Goal: Transaction & Acquisition: Purchase product/service

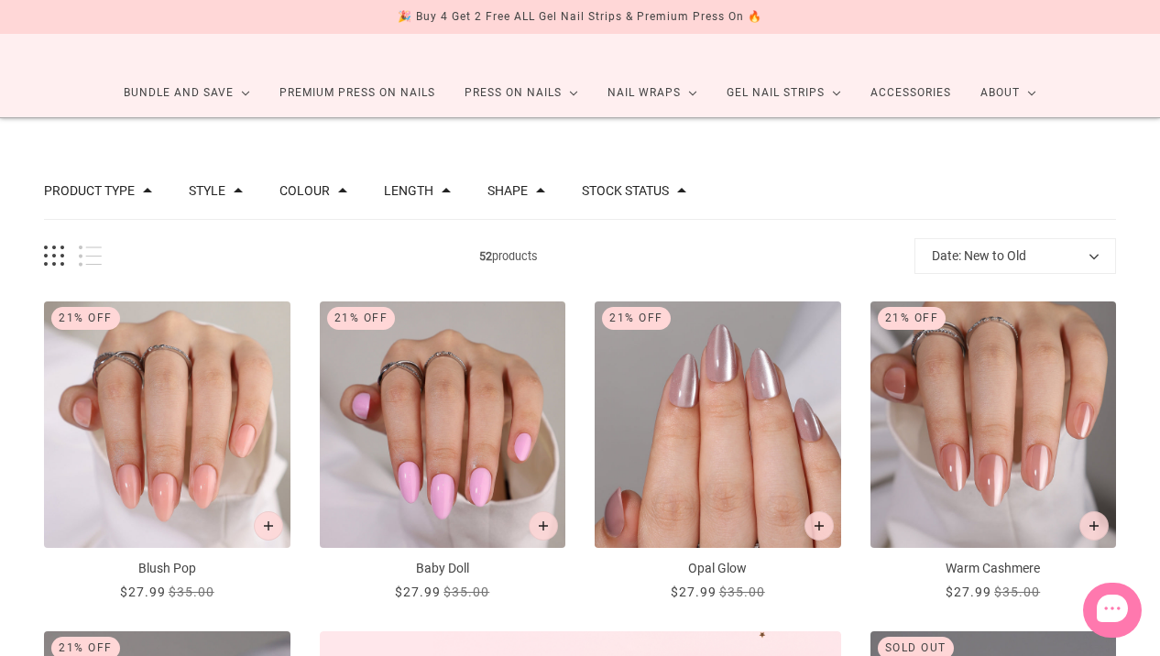
scroll to position [73, 0]
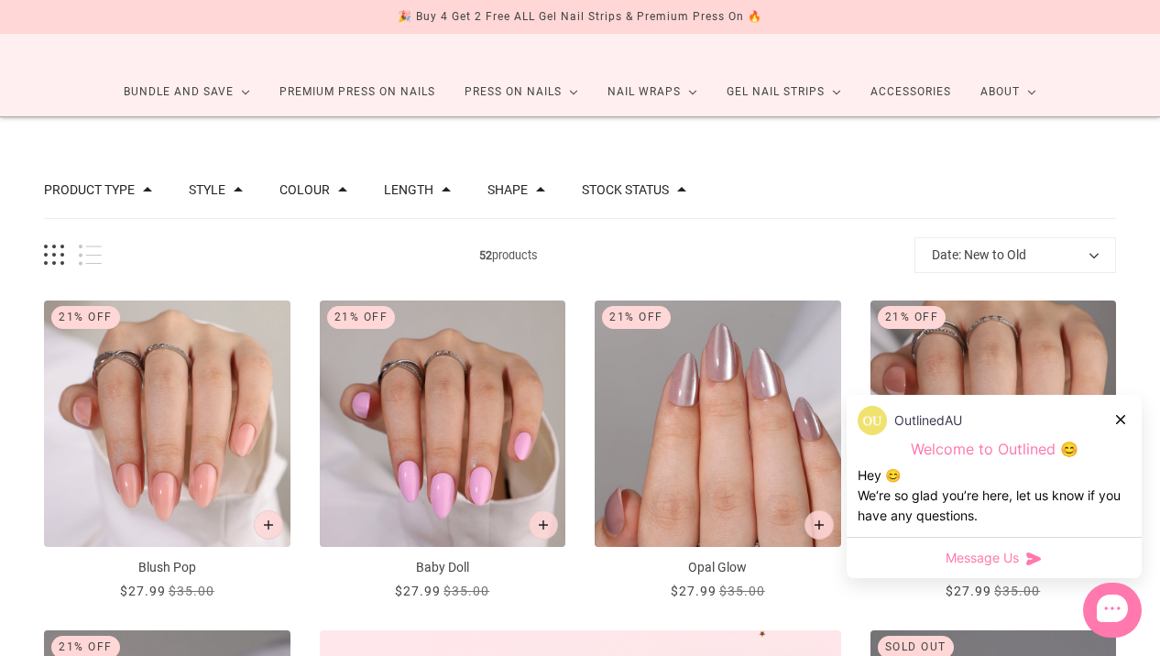
click at [432, 187] on div "Length" at bounding box center [417, 189] width 67 height 13
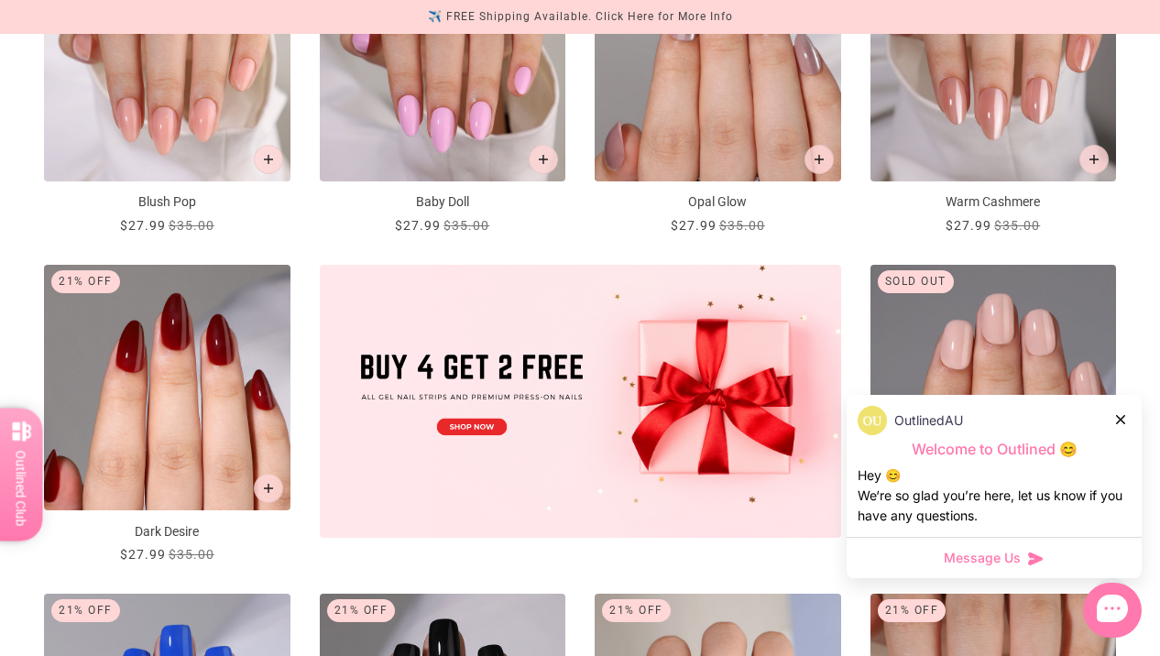
scroll to position [440, 0]
click at [1119, 421] on icon at bounding box center [1120, 419] width 9 height 9
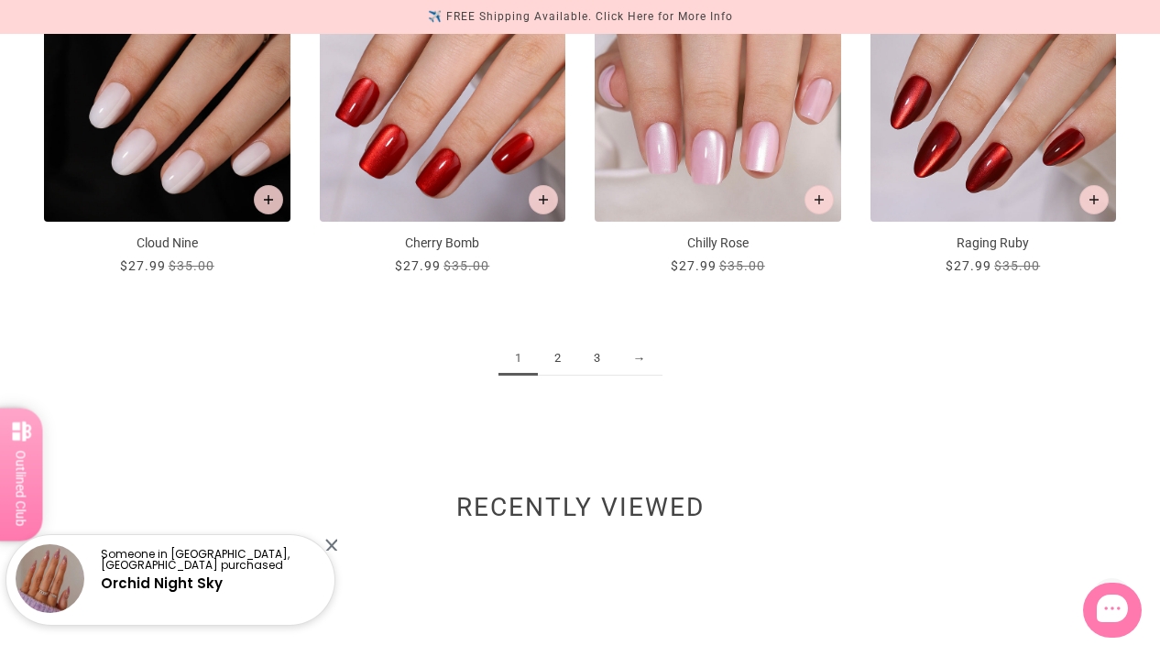
scroll to position [2052, 0]
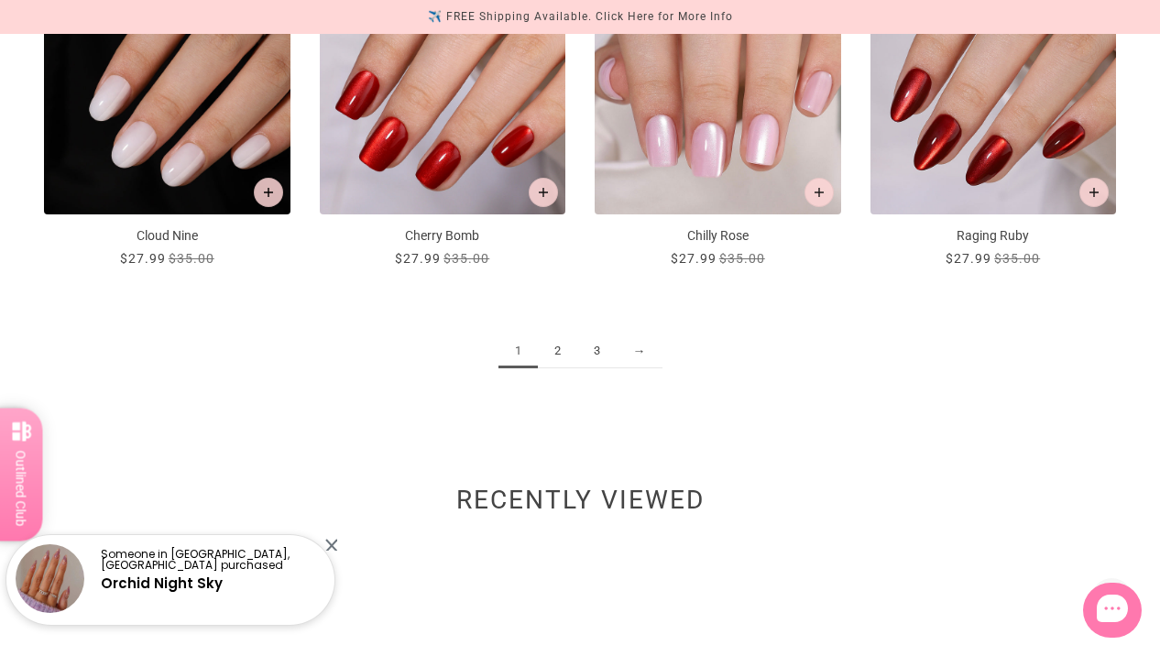
click at [551, 355] on link "2" at bounding box center [557, 351] width 39 height 34
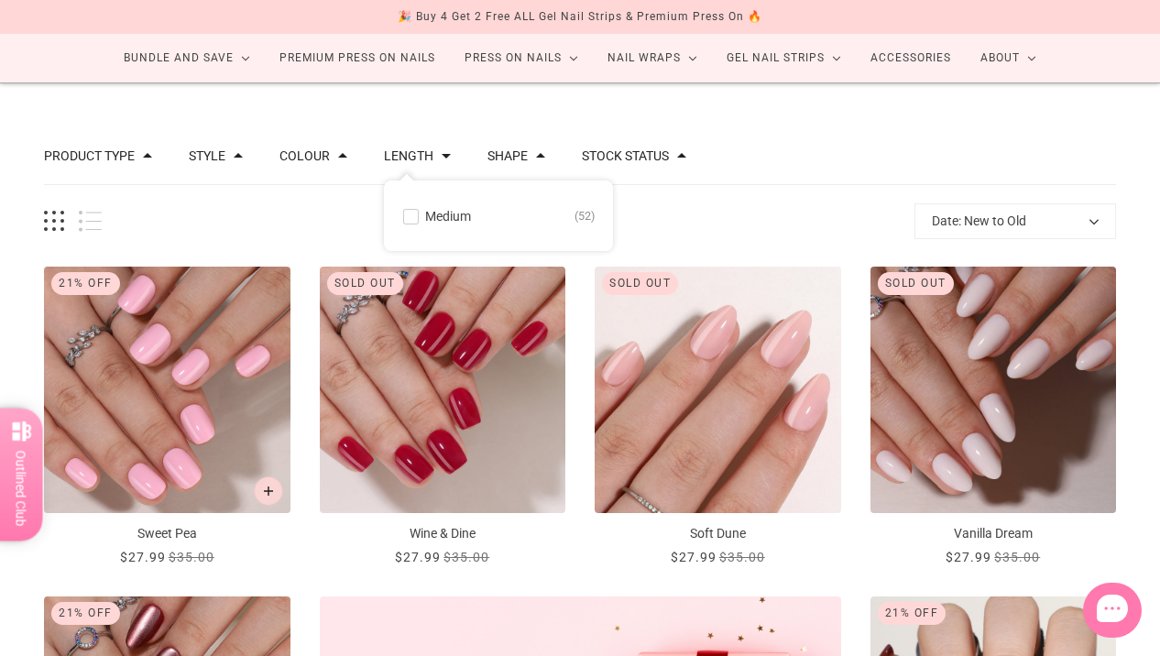
scroll to position [110, 0]
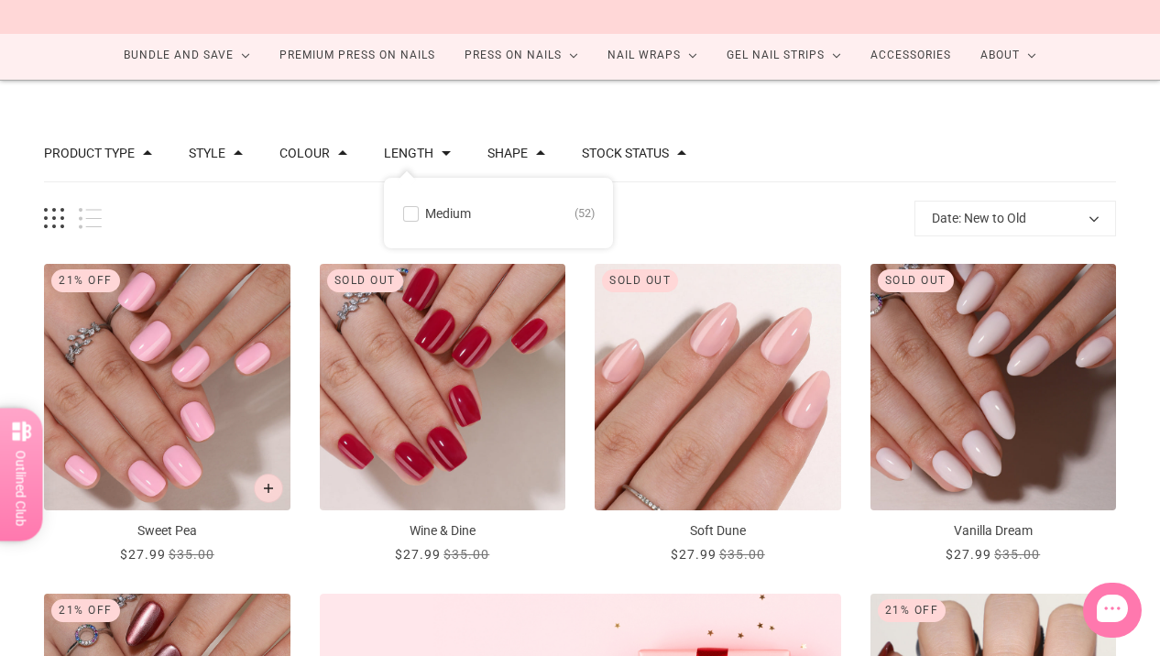
click at [551, 355] on img "Wine & Dine" at bounding box center [443, 387] width 246 height 246
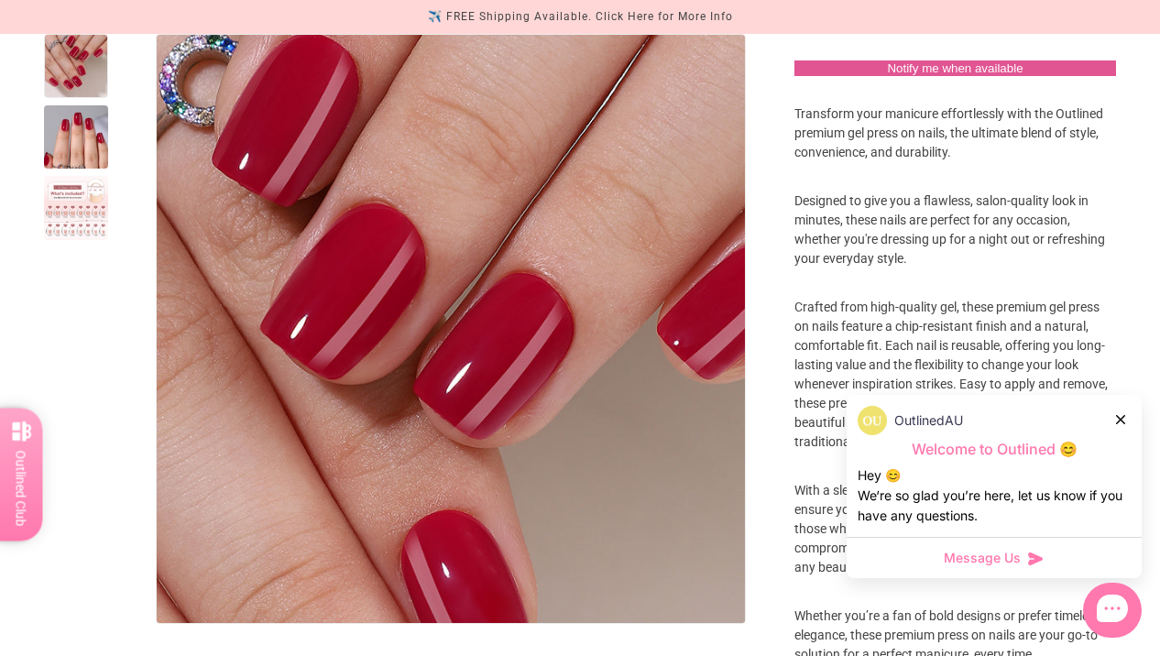
scroll to position [476, 0]
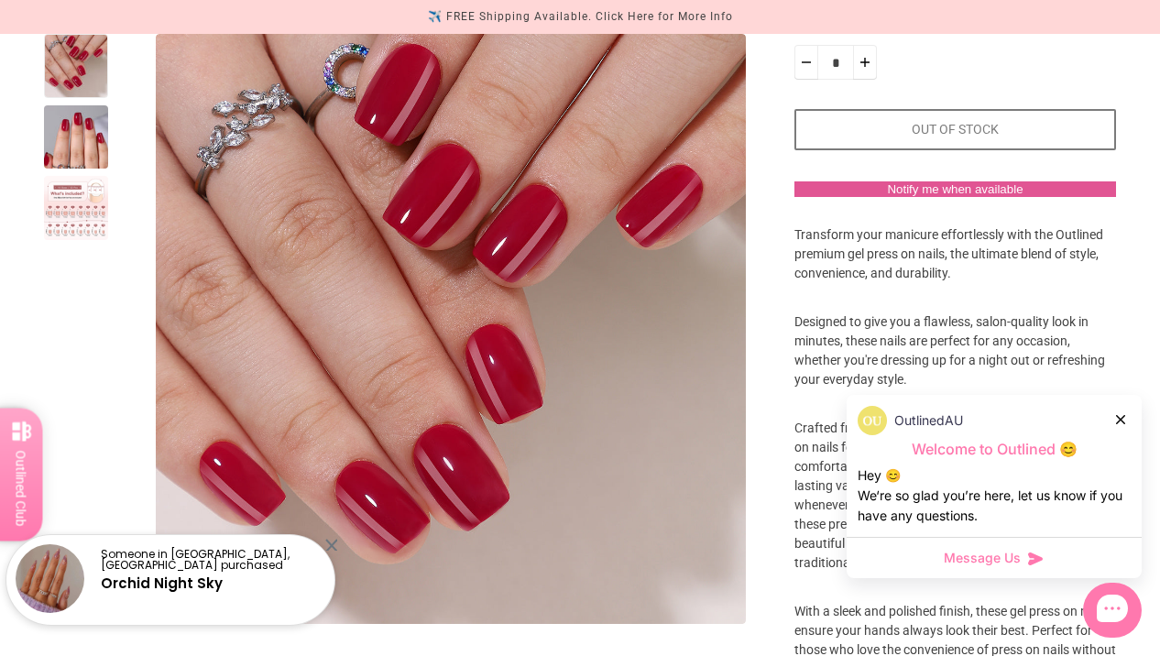
scroll to position [367, 0]
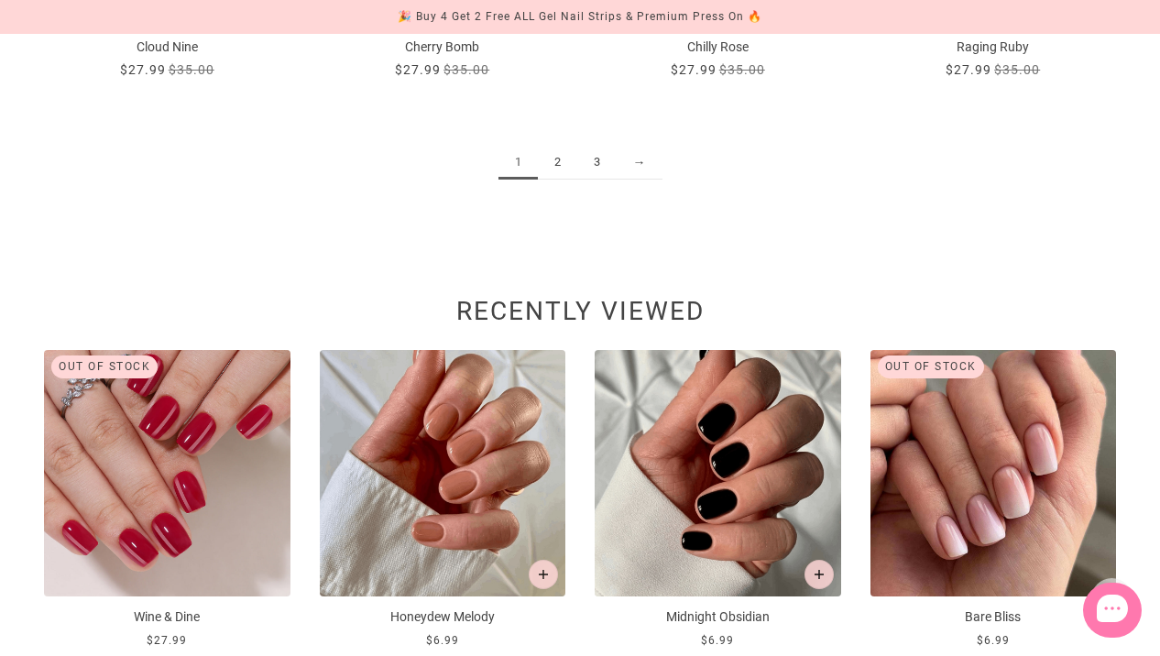
scroll to position [2241, 0]
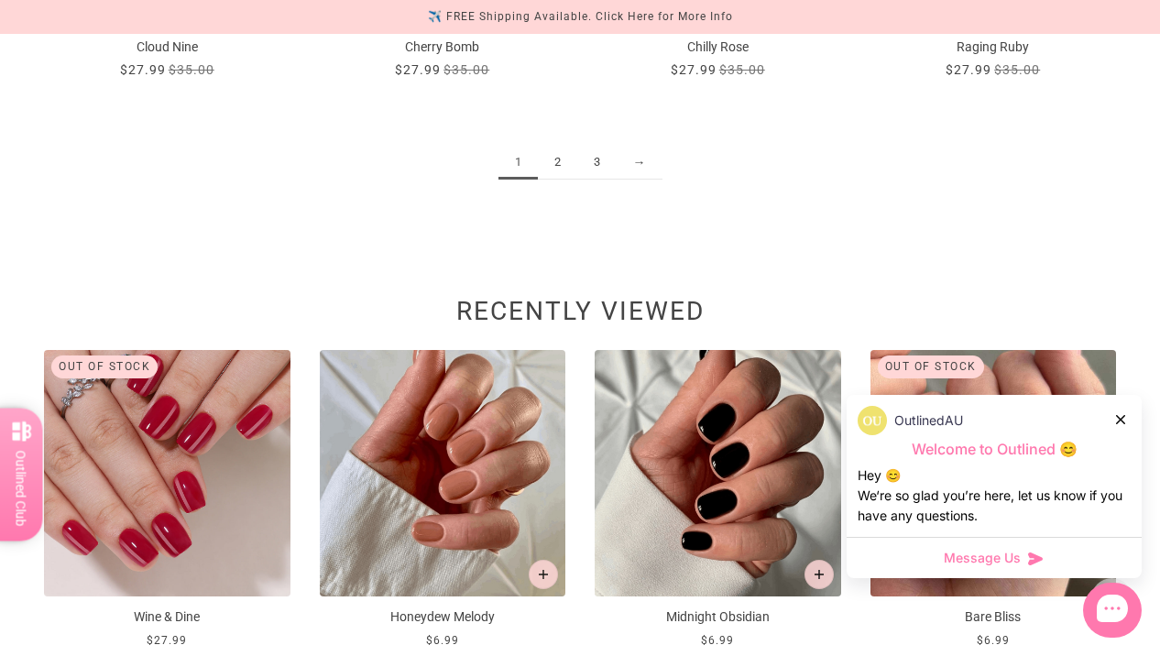
click at [453, 512] on img at bounding box center [443, 473] width 246 height 246
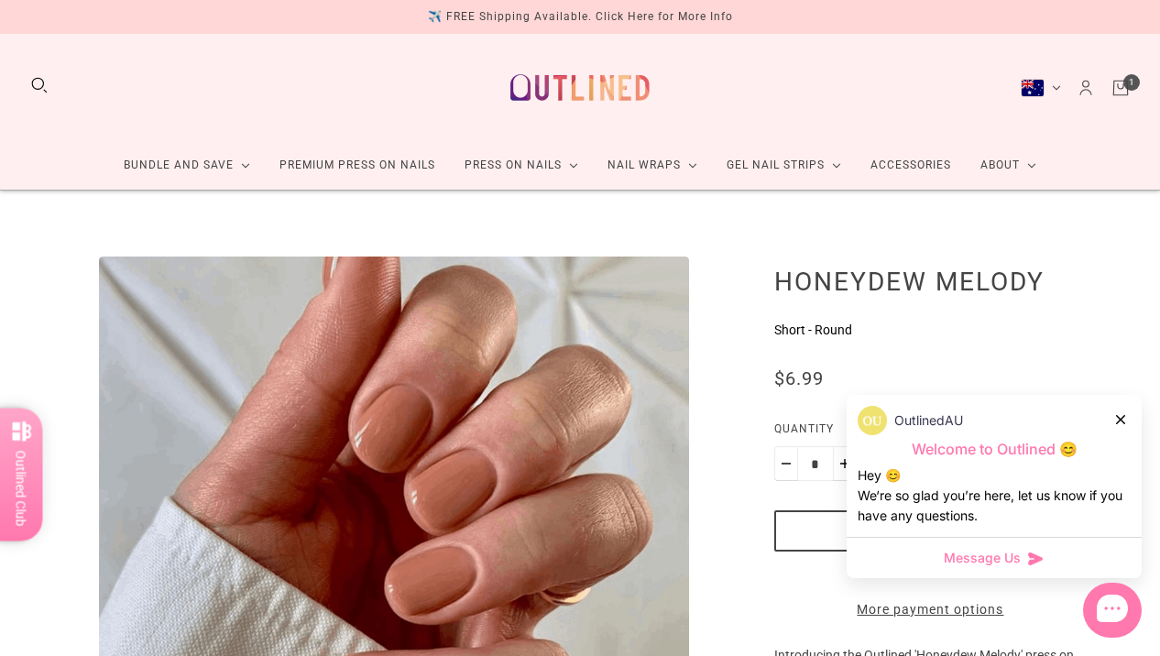
click at [1051, 85] on button "Australia (AUD $)" at bounding box center [1041, 88] width 40 height 18
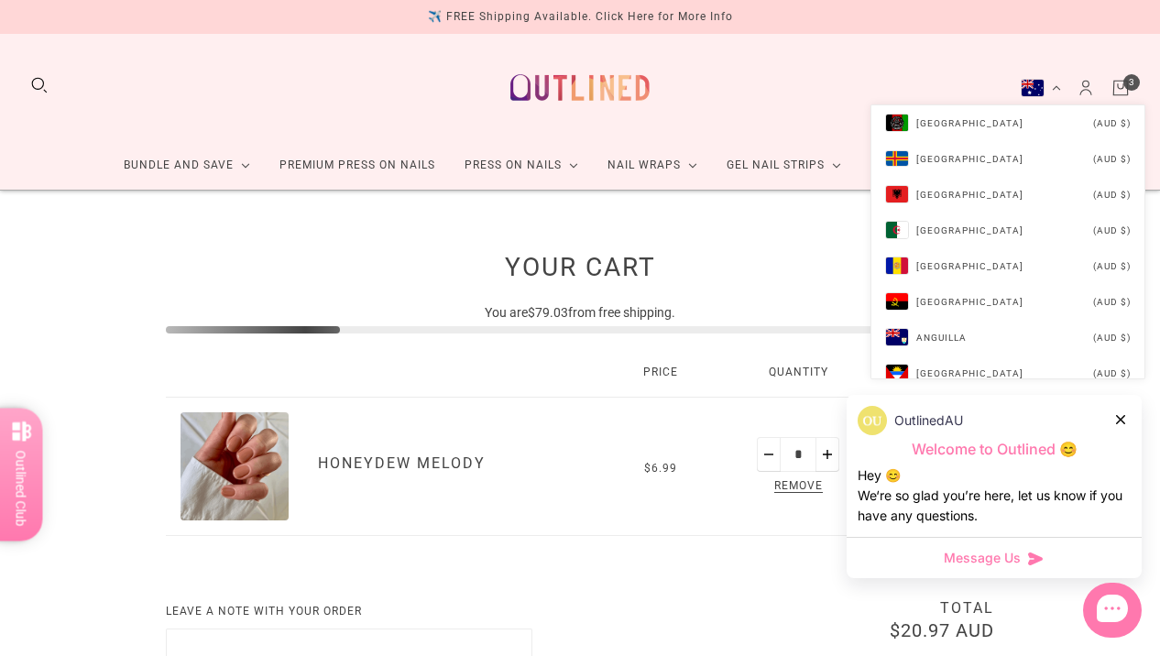
click at [1121, 419] on icon at bounding box center [1120, 419] width 9 height 9
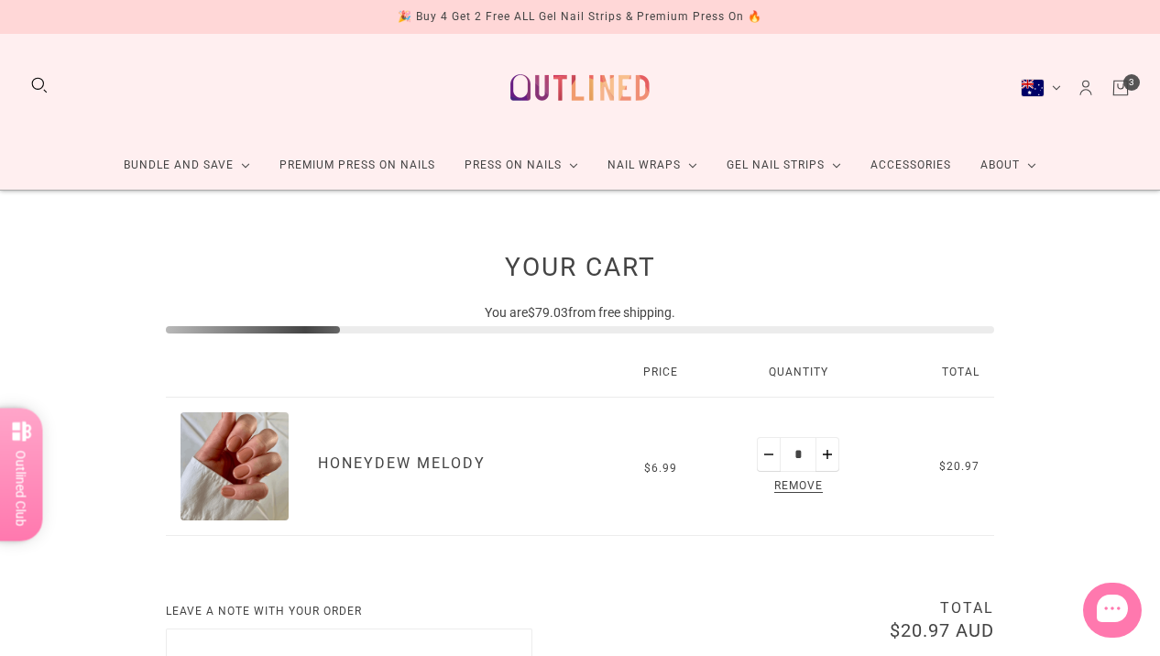
click at [1054, 90] on button "Australia (AUD $)" at bounding box center [1041, 88] width 40 height 18
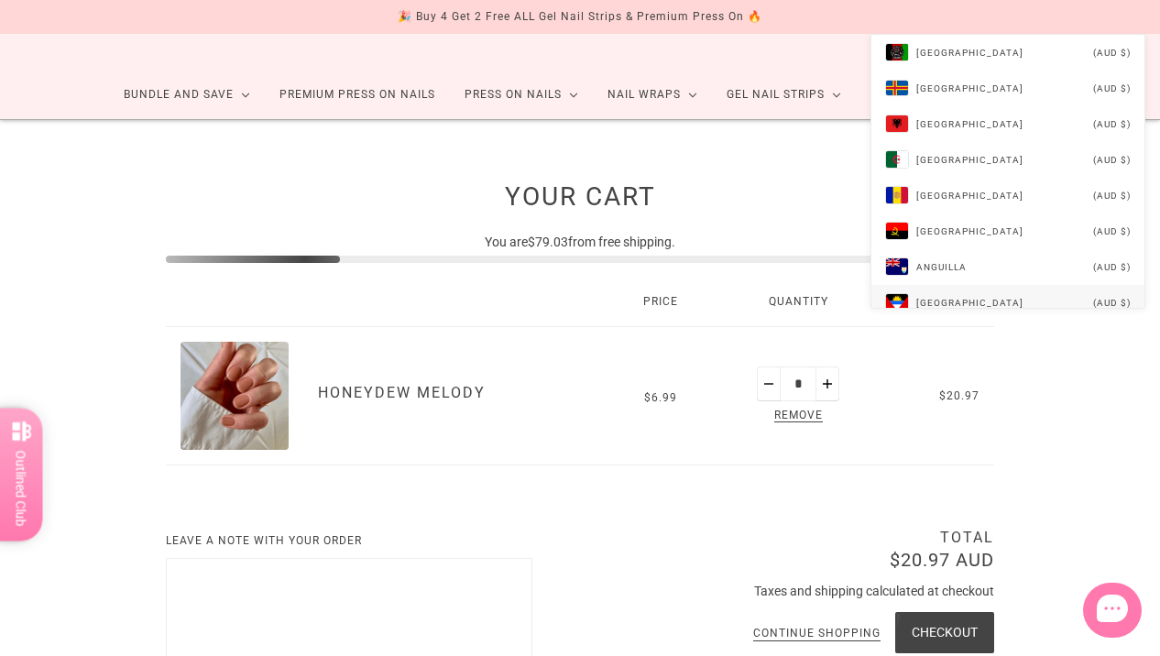
scroll to position [73, 0]
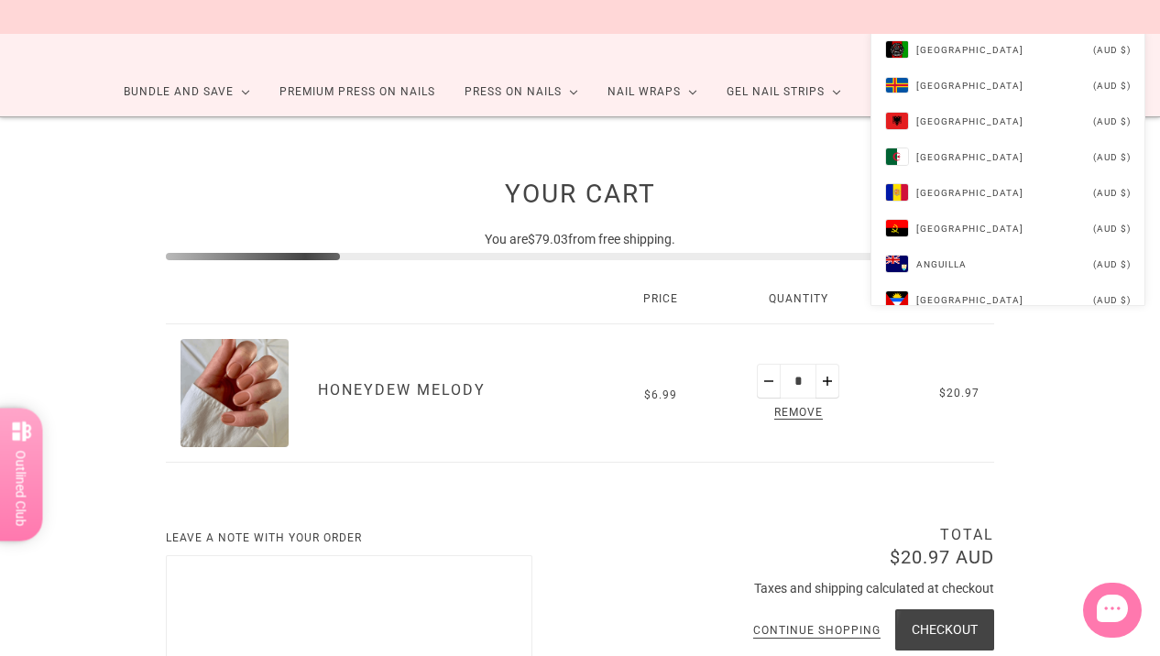
drag, startPoint x: 1055, startPoint y: 239, endPoint x: 1034, endPoint y: 344, distance: 106.4
click at [1034, 344] on div "🎉 Buy 4 Get 2 Free ALL Gel Nail Strips & Premium Press On 🔥 ✈️ FREE Shipping Av…" at bounding box center [580, 591] width 1160 height 1328
drag, startPoint x: 1012, startPoint y: 128, endPoint x: 969, endPoint y: 365, distance: 240.1
click at [969, 365] on div "🎉 Buy 4 Get 2 Free ALL Gel Nail Strips & Premium Press On 🔥 ✈️ FREE Shipping Av…" at bounding box center [580, 591] width 1160 height 1328
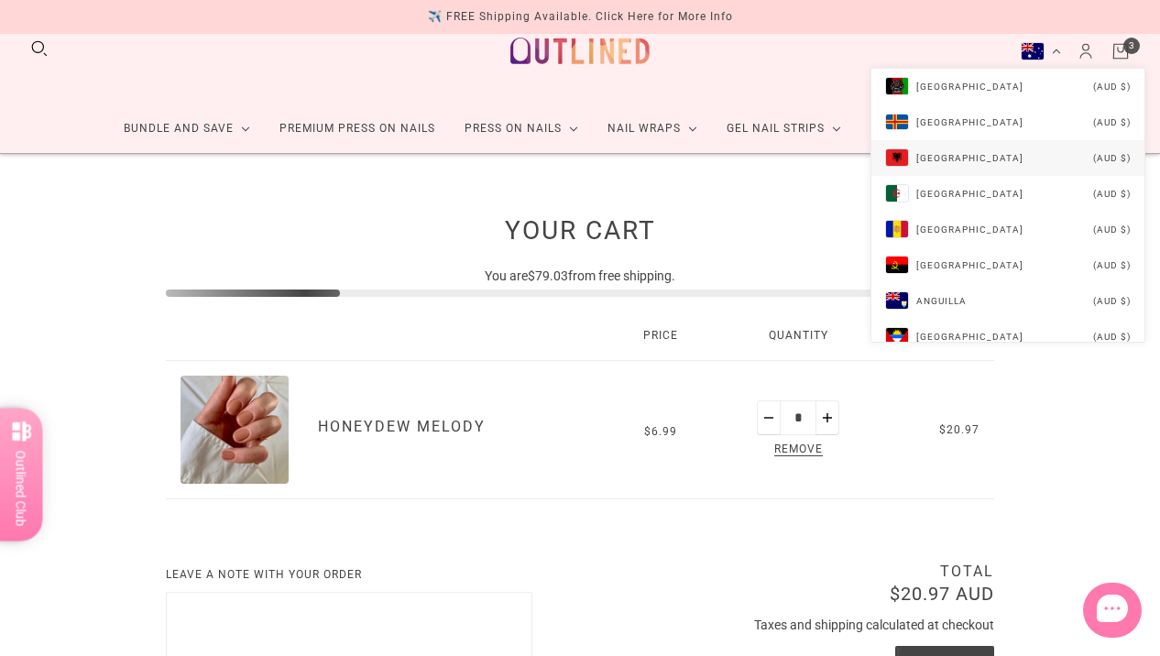
scroll to position [0, 0]
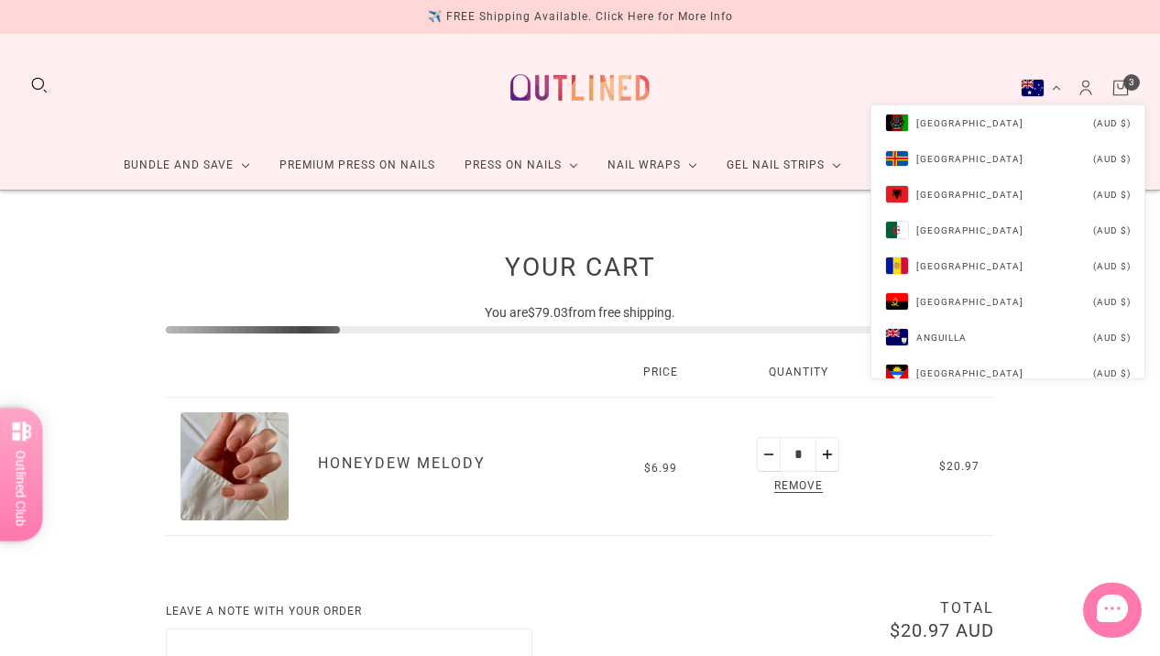
click at [1023, 90] on div "Australia (AUD $)" at bounding box center [1033, 88] width 24 height 18
drag, startPoint x: 1116, startPoint y: 120, endPoint x: 1005, endPoint y: 433, distance: 332.4
click at [1005, 433] on div "🎉 Buy 4 Get 2 Free ALL Gel Nail Strips & Premium Press On 🔥 ✈️ FREE Shipping Av…" at bounding box center [580, 664] width 1160 height 1328
click at [1047, 432] on div "Your Cart You are $79.03 from free shipping. Price Quantity Total Honeydew Melo…" at bounding box center [580, 544] width 1160 height 707
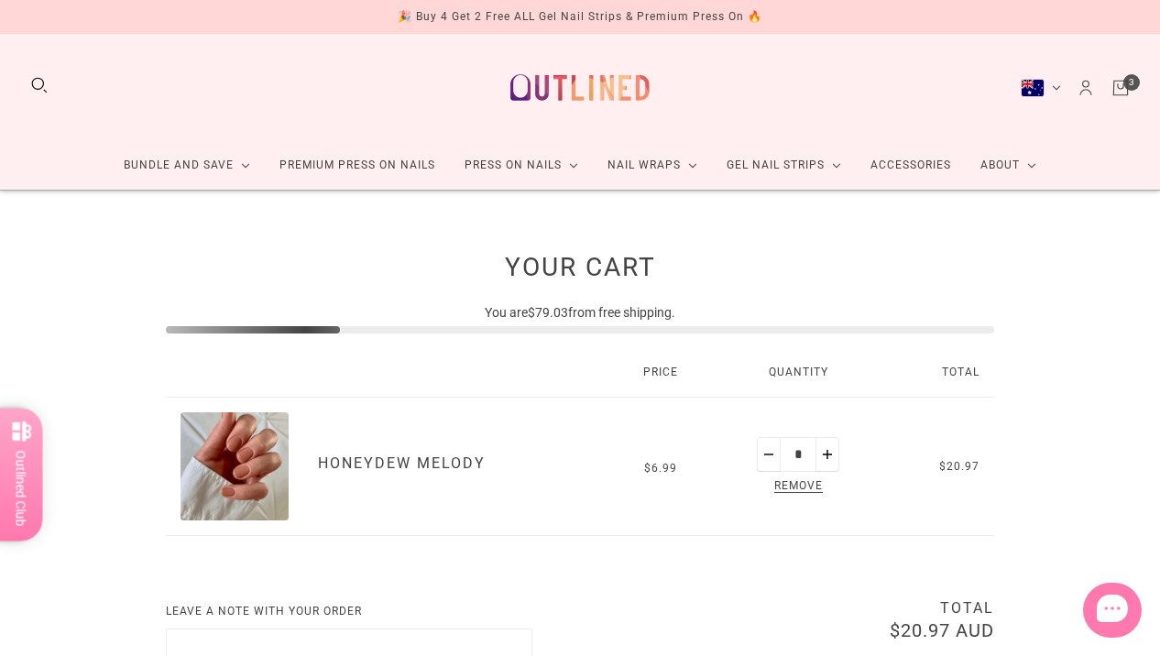
click at [767, 461] on button "Minus" at bounding box center [769, 454] width 24 height 35
type input "*"
click at [830, 457] on button "Plus" at bounding box center [830, 454] width 24 height 35
type input "*"
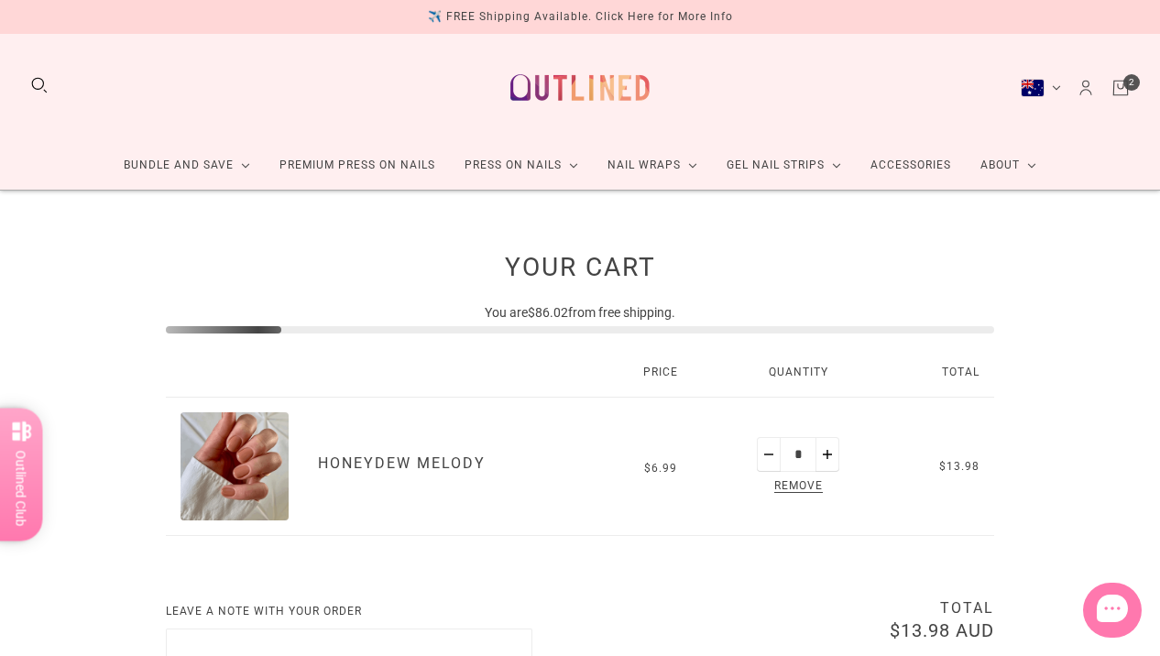
click at [773, 455] on button "Minus" at bounding box center [769, 454] width 24 height 35
type input "*"
click at [390, 164] on link "Premium Press On Nails" at bounding box center [357, 165] width 185 height 49
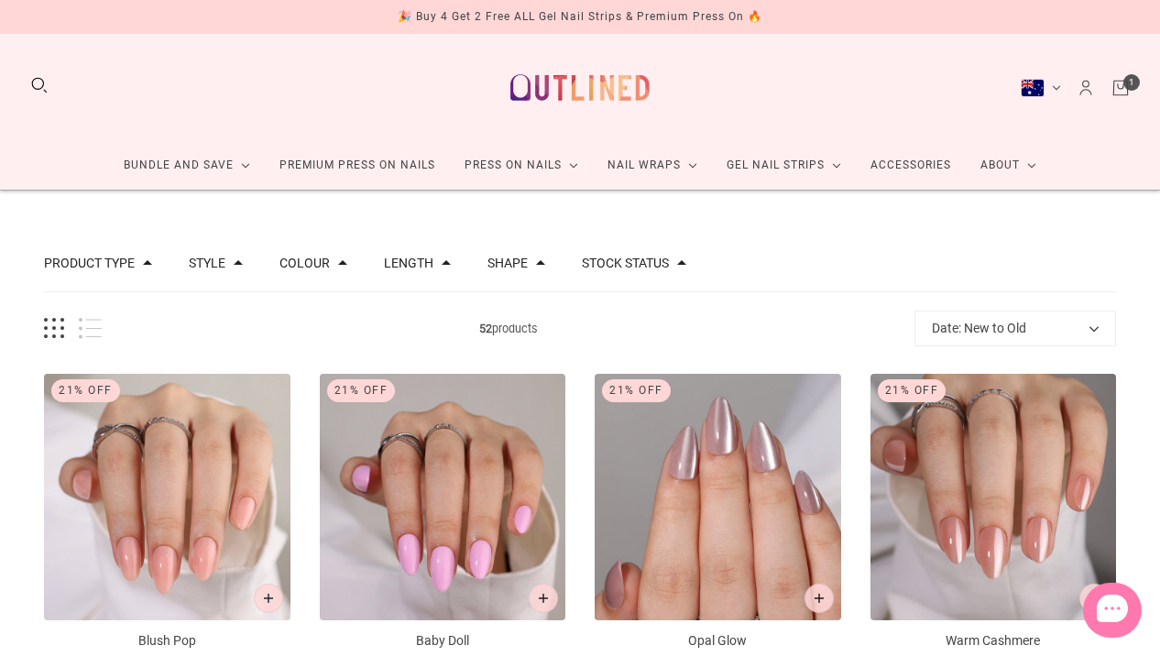
scroll to position [37, 0]
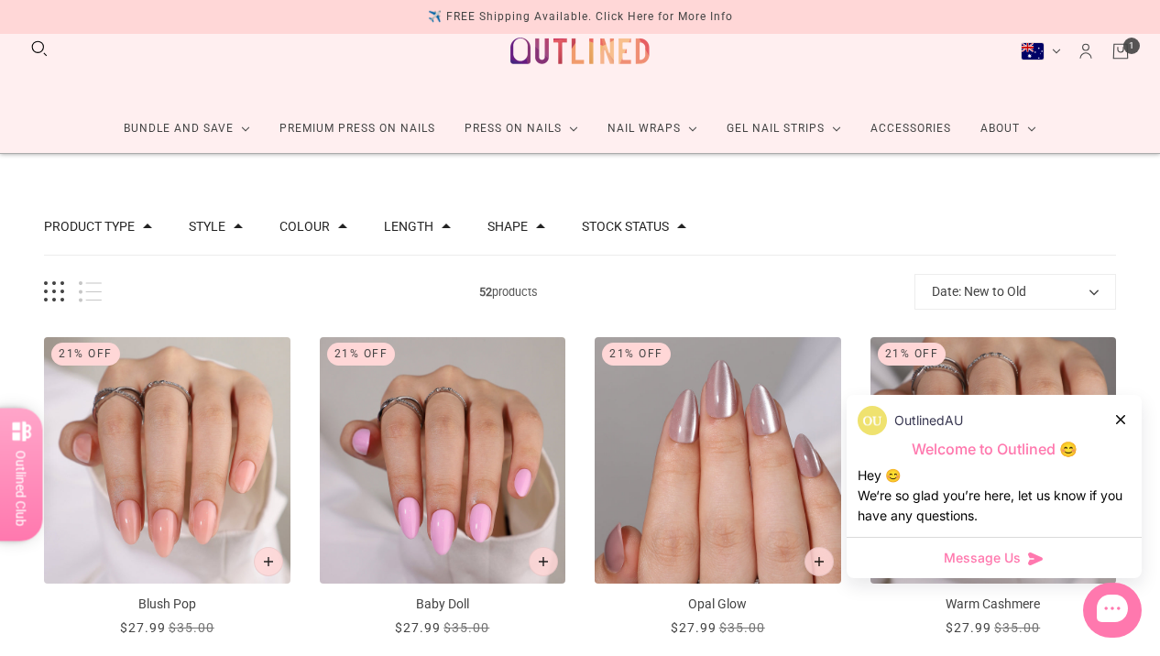
click at [514, 221] on button "Shape" at bounding box center [507, 226] width 40 height 13
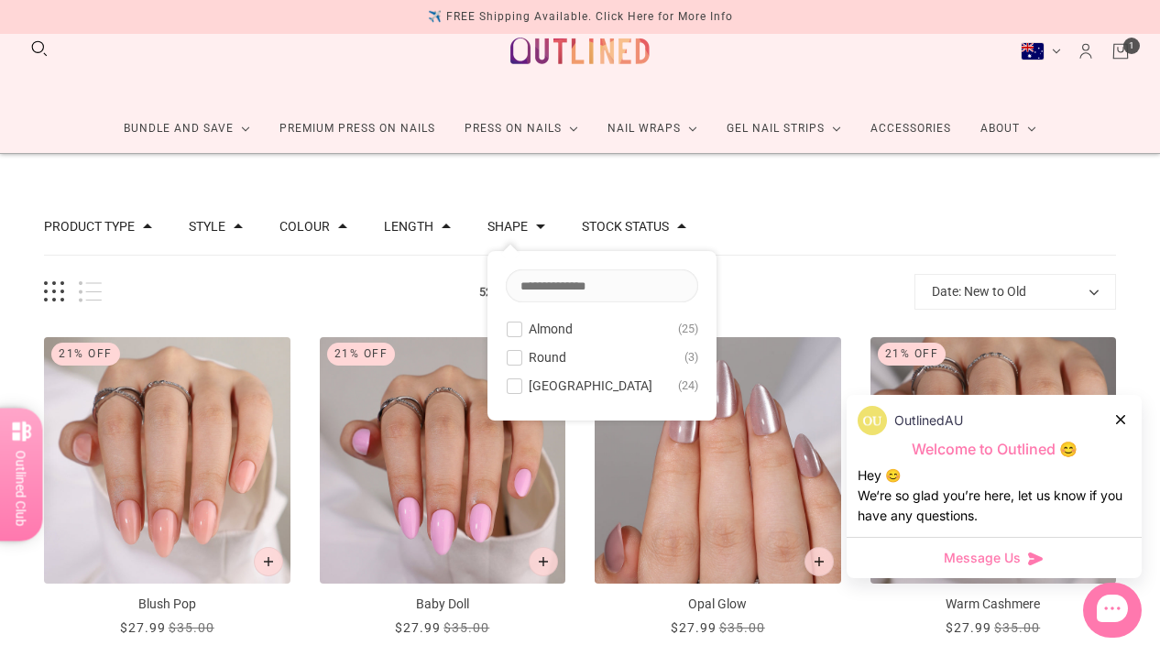
click at [552, 284] on input at bounding box center [602, 285] width 192 height 33
click at [515, 382] on span at bounding box center [515, 386] width 14 height 14
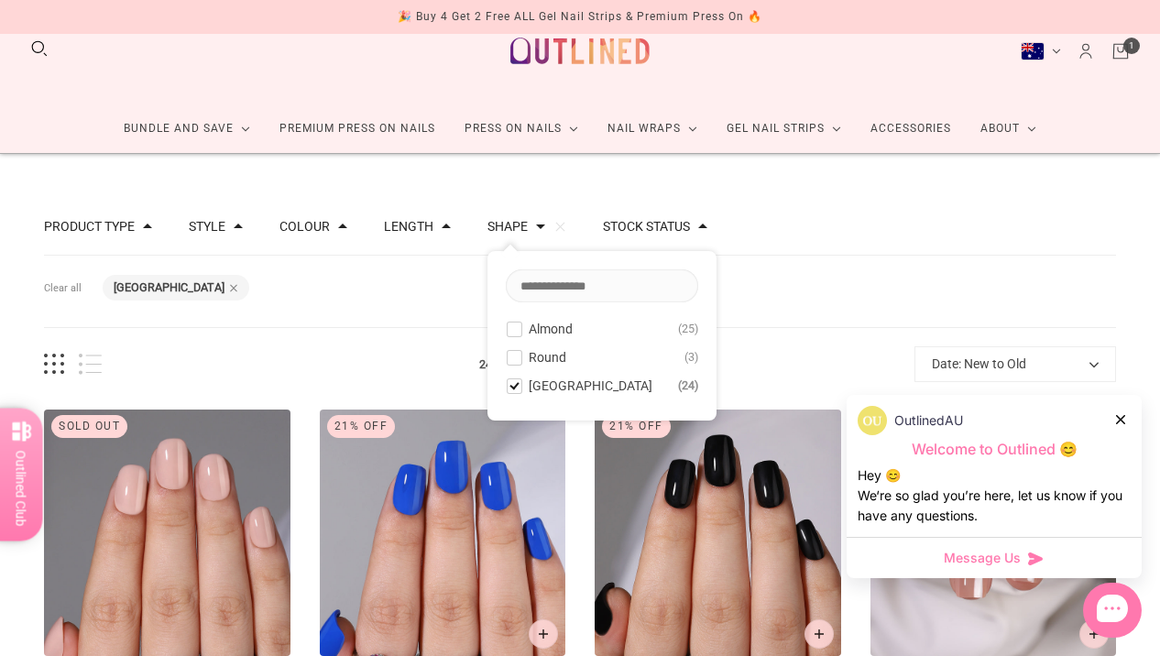
click at [427, 224] on button "Length" at bounding box center [408, 226] width 49 height 13
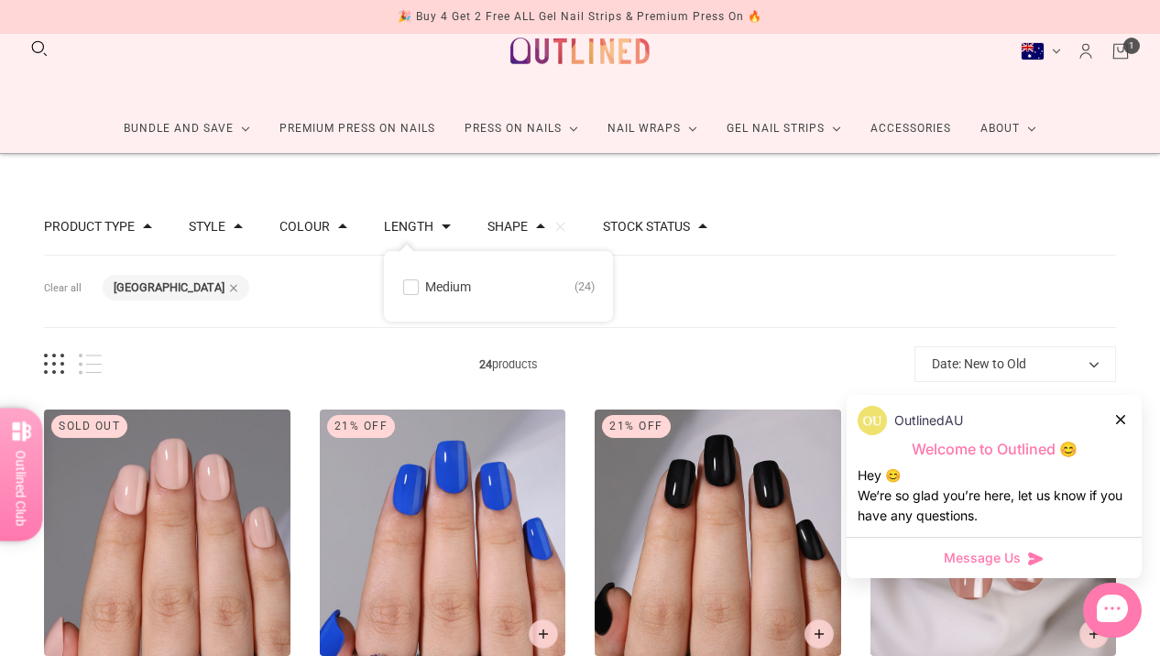
click at [272, 378] on div "24 products Date: New to Old Best selling Relevance Date: New to Old Date: Old …" at bounding box center [580, 364] width 1072 height 36
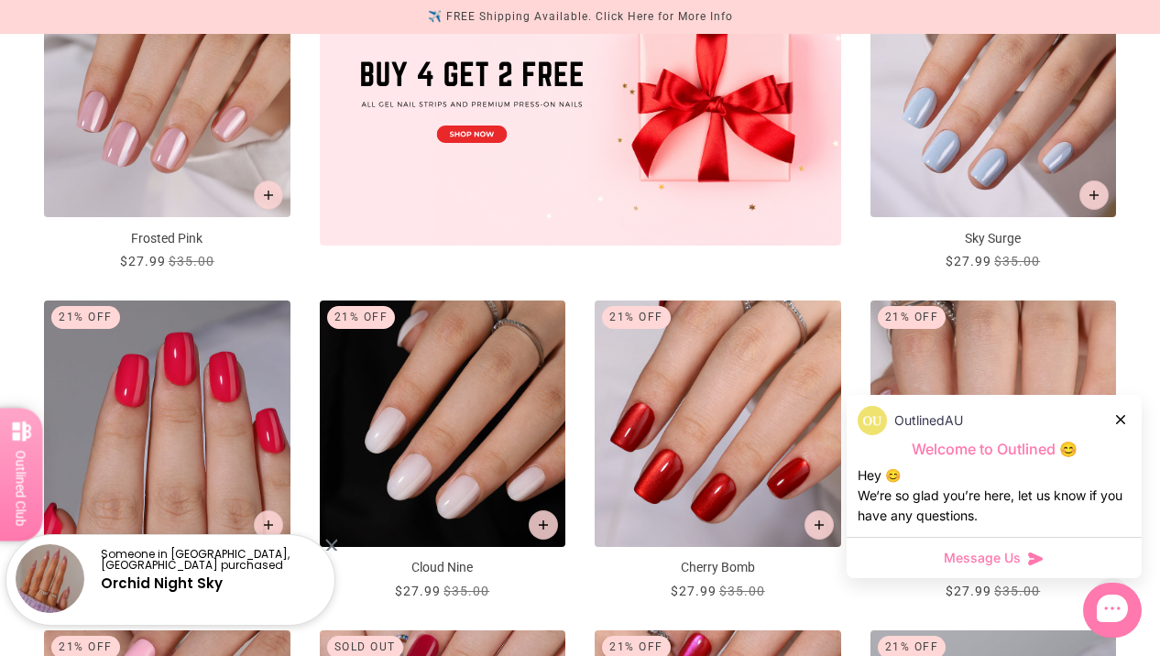
scroll to position [806, 0]
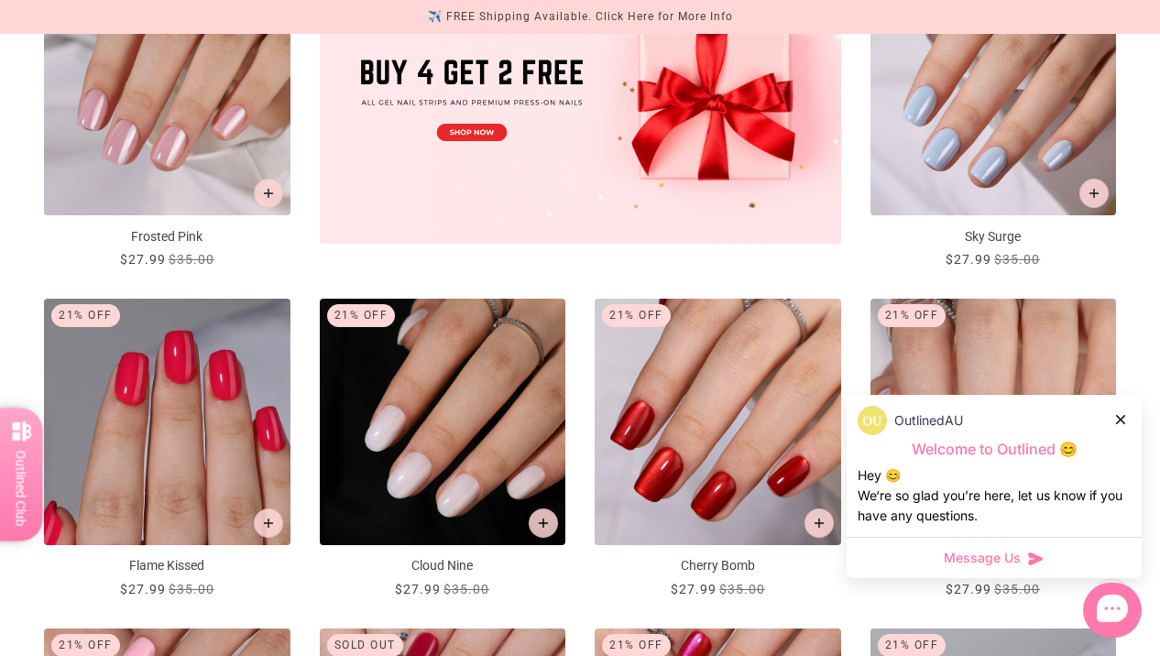
click at [1123, 417] on icon at bounding box center [1120, 419] width 9 height 9
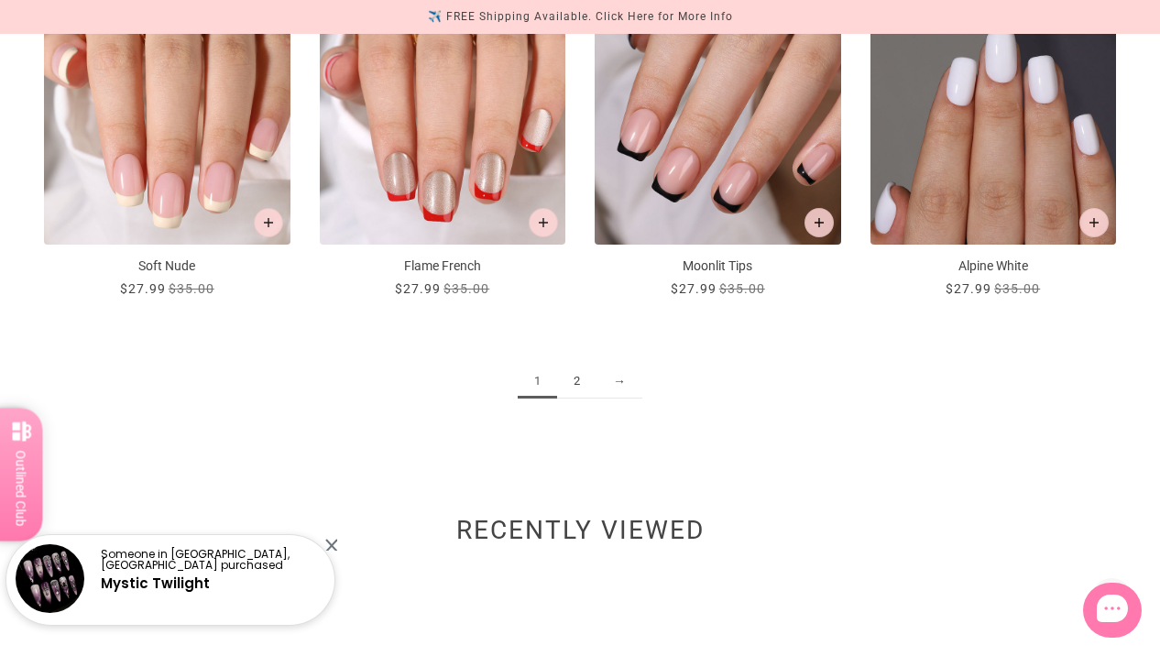
scroll to position [2126, 0]
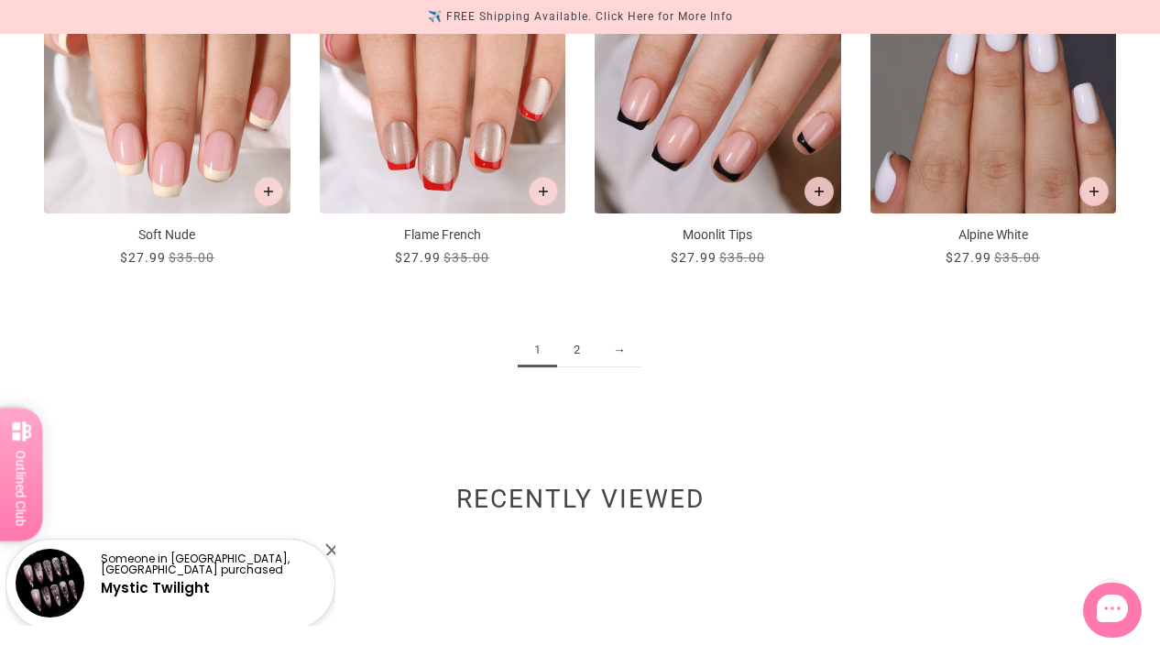
click at [566, 346] on link "2" at bounding box center [576, 351] width 39 height 34
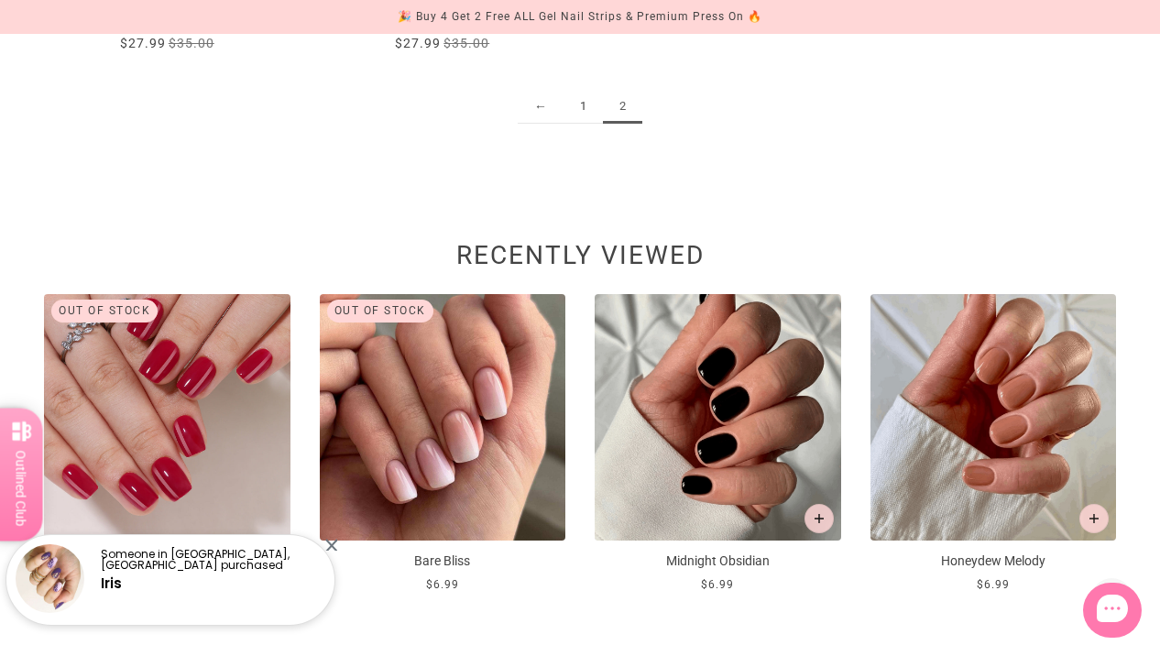
scroll to position [696, 0]
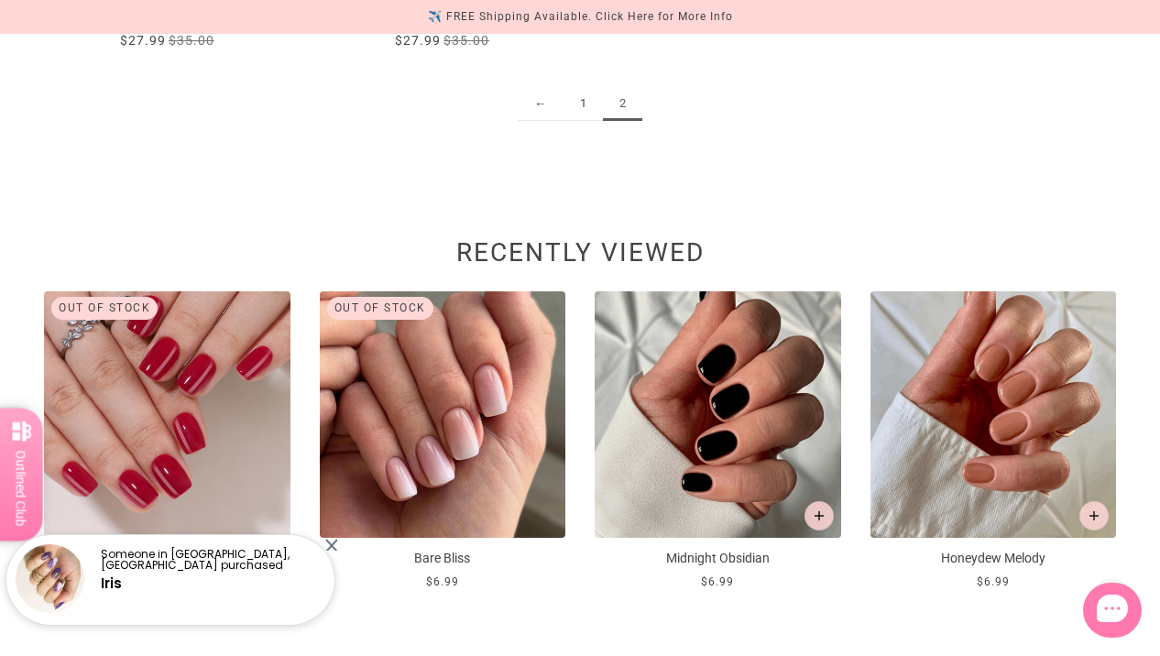
click at [744, 447] on img at bounding box center [718, 414] width 246 height 246
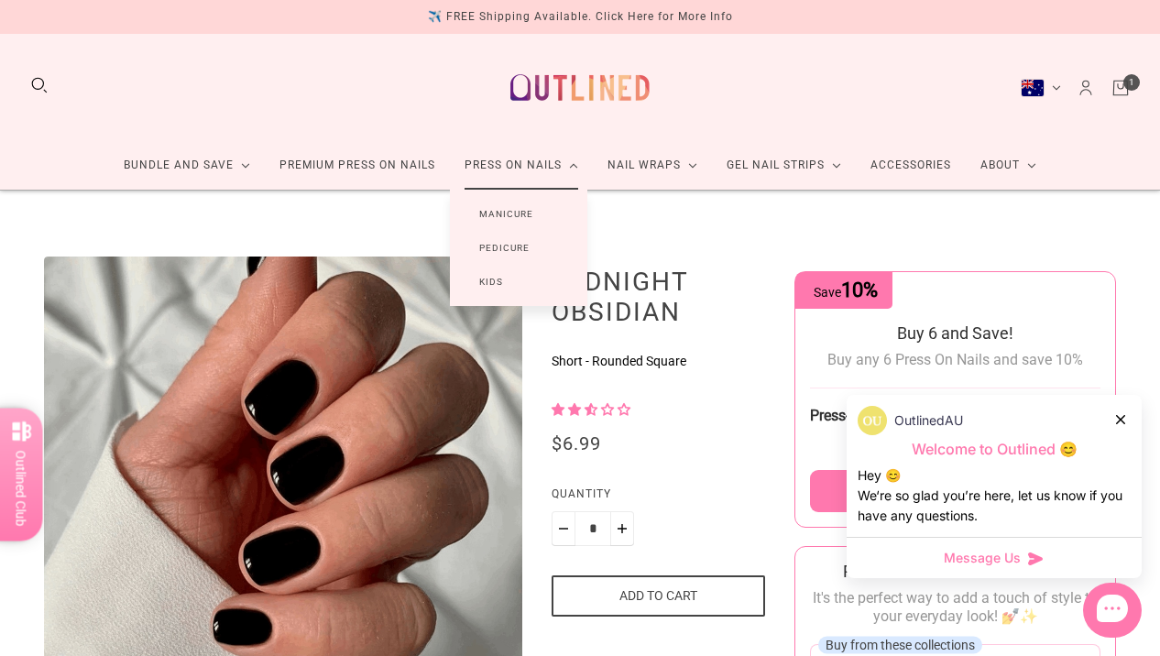
click at [497, 208] on link "Manicure" at bounding box center [506, 214] width 113 height 34
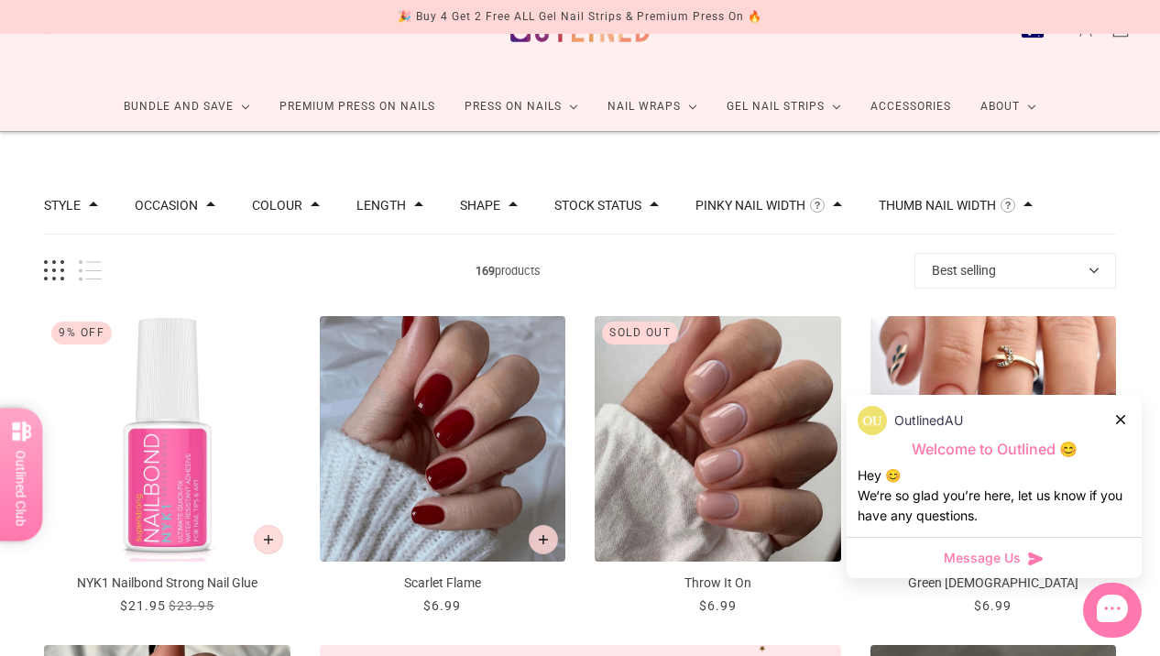
scroll to position [73, 0]
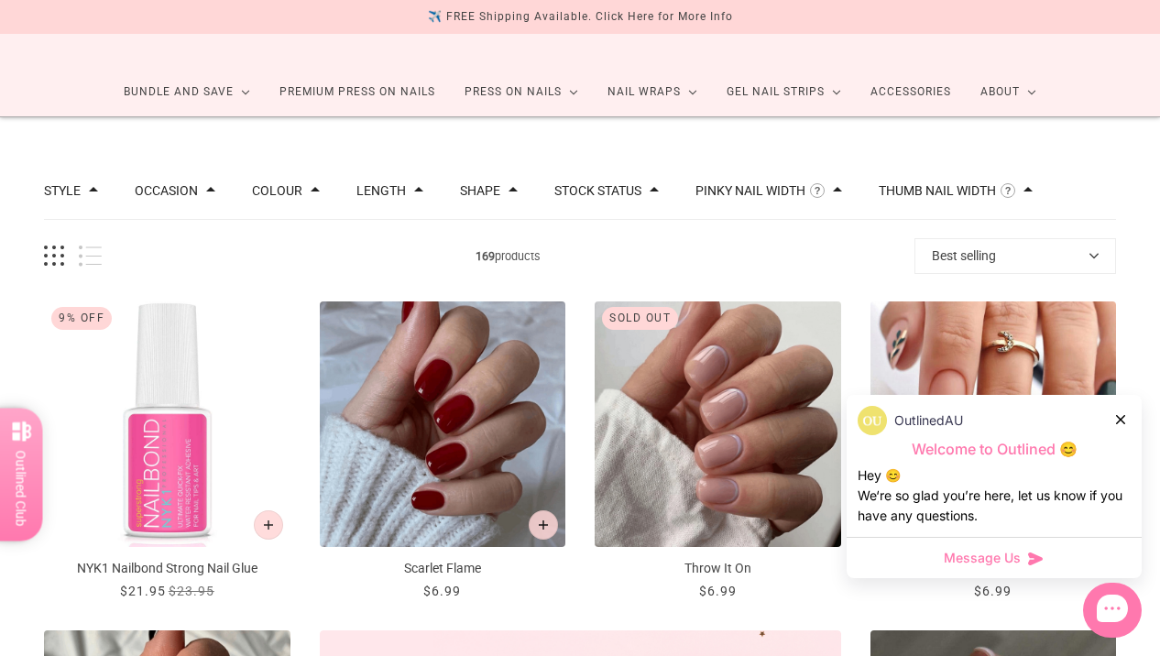
click at [1121, 419] on icon at bounding box center [1120, 419] width 9 height 9
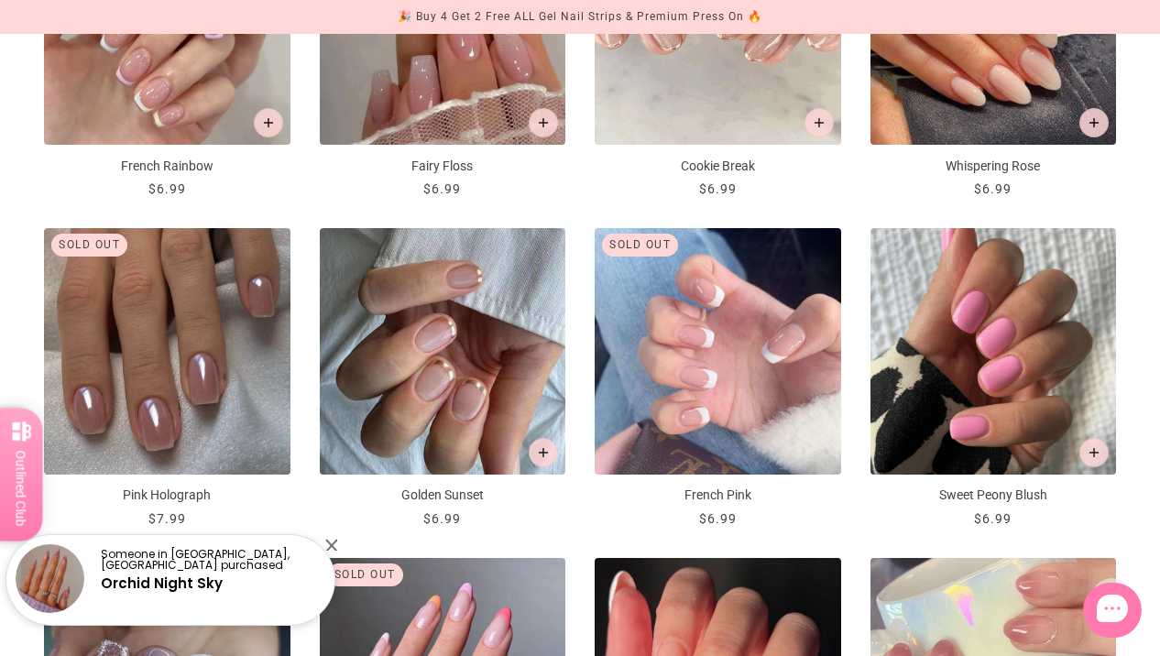
scroll to position [1136, 0]
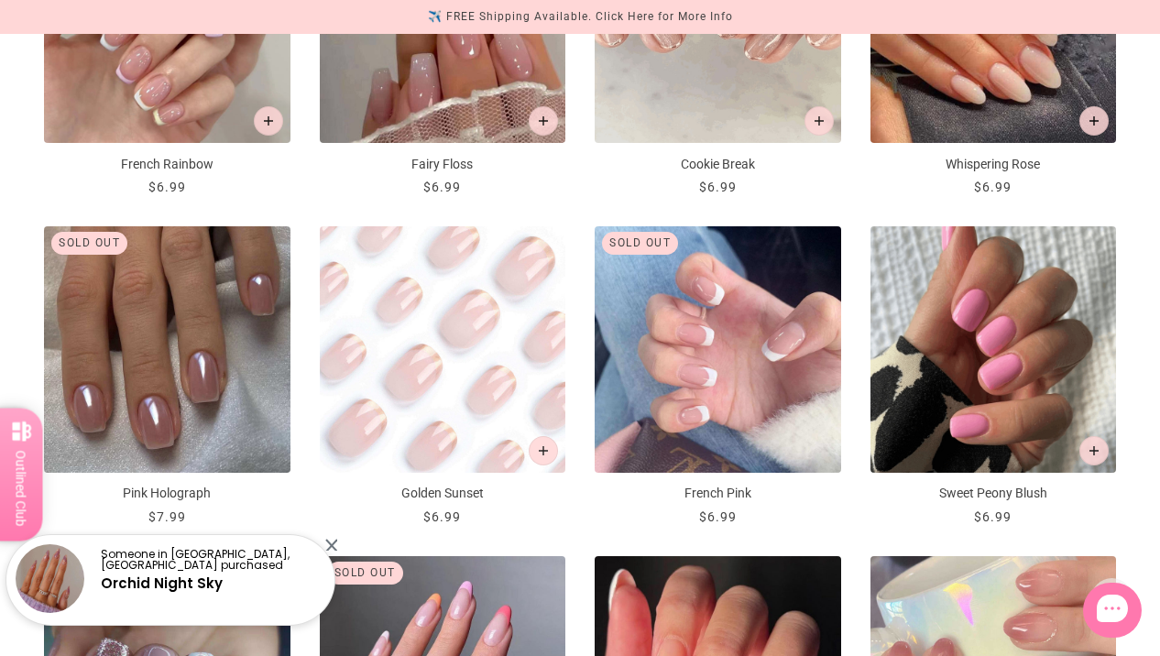
click at [428, 389] on img "Golden Sunset" at bounding box center [443, 349] width 246 height 246
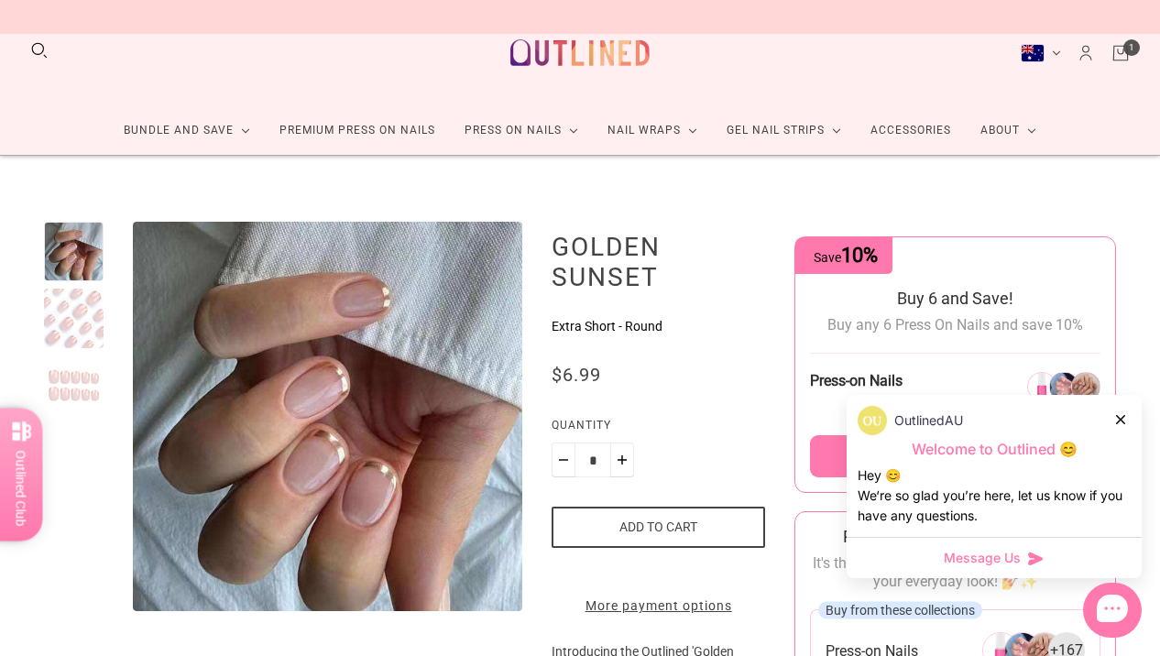
scroll to position [37, 0]
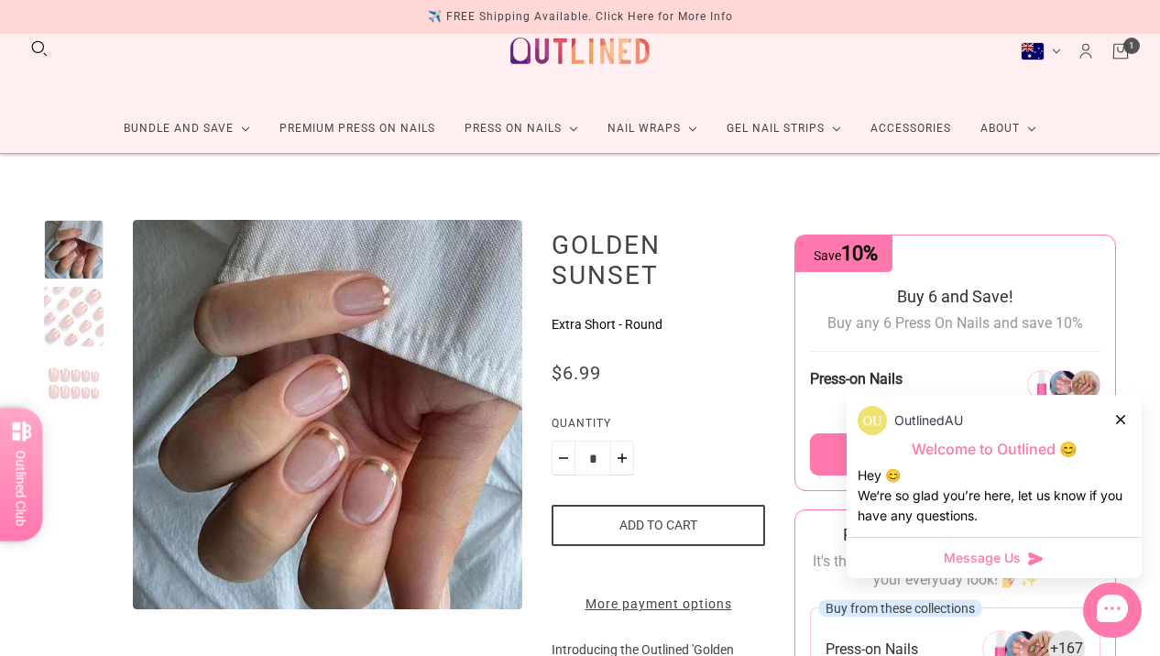
click at [1117, 418] on icon at bounding box center [1120, 419] width 9 height 9
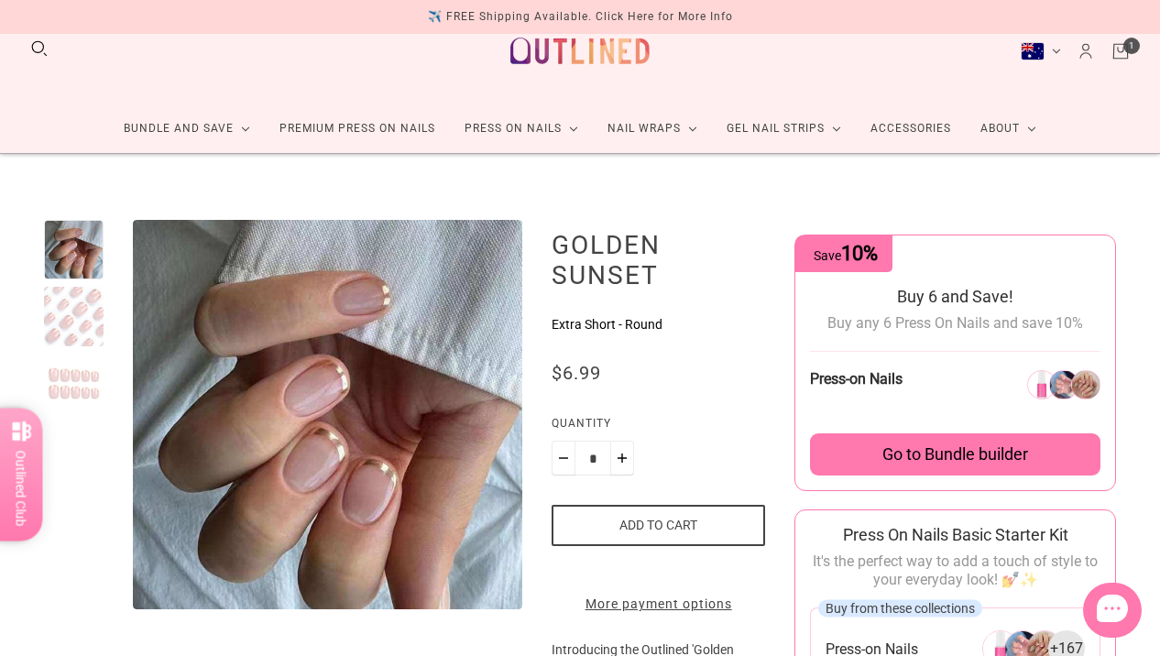
click at [641, 526] on button "Add to cart" at bounding box center [658, 525] width 213 height 41
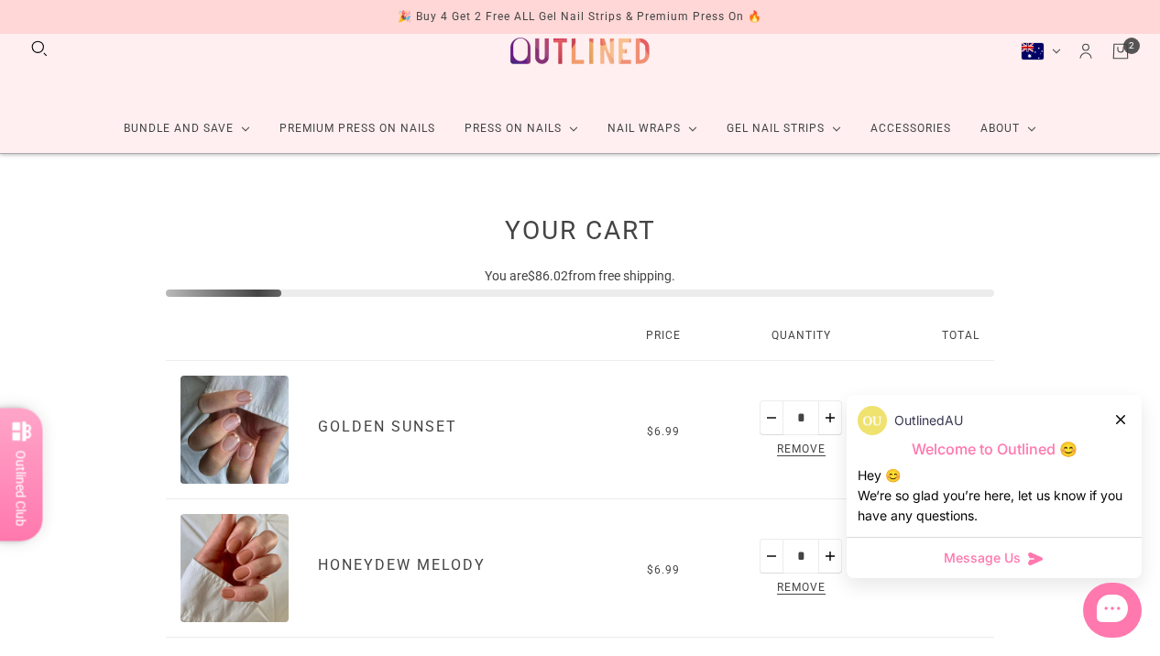
scroll to position [73, 0]
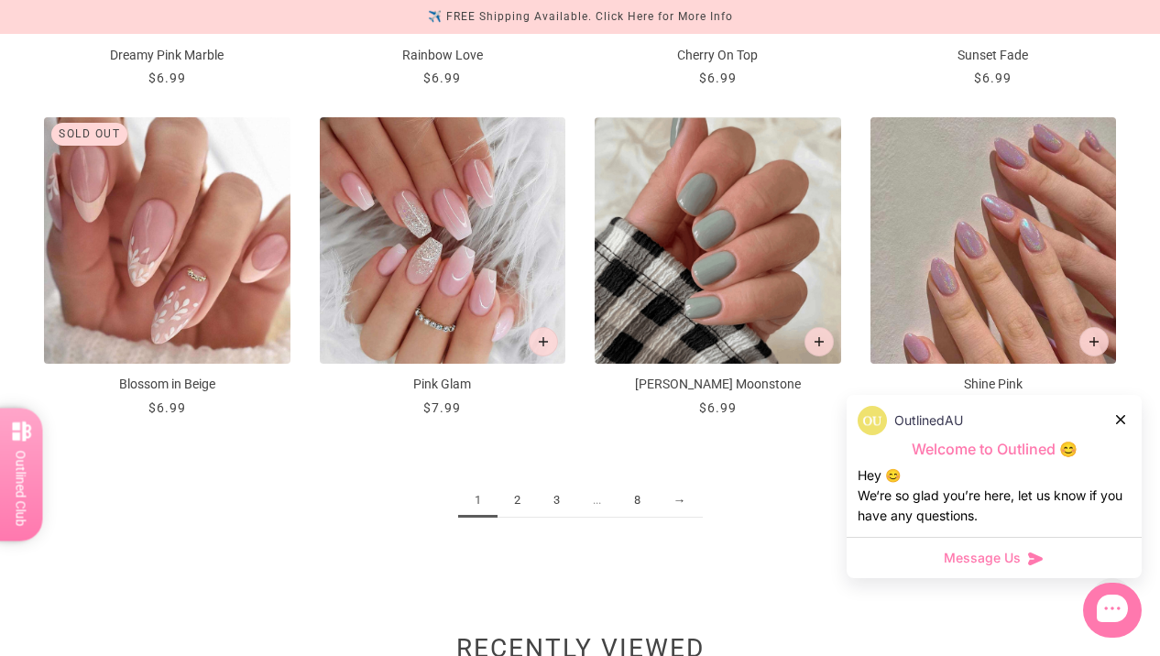
scroll to position [1906, 0]
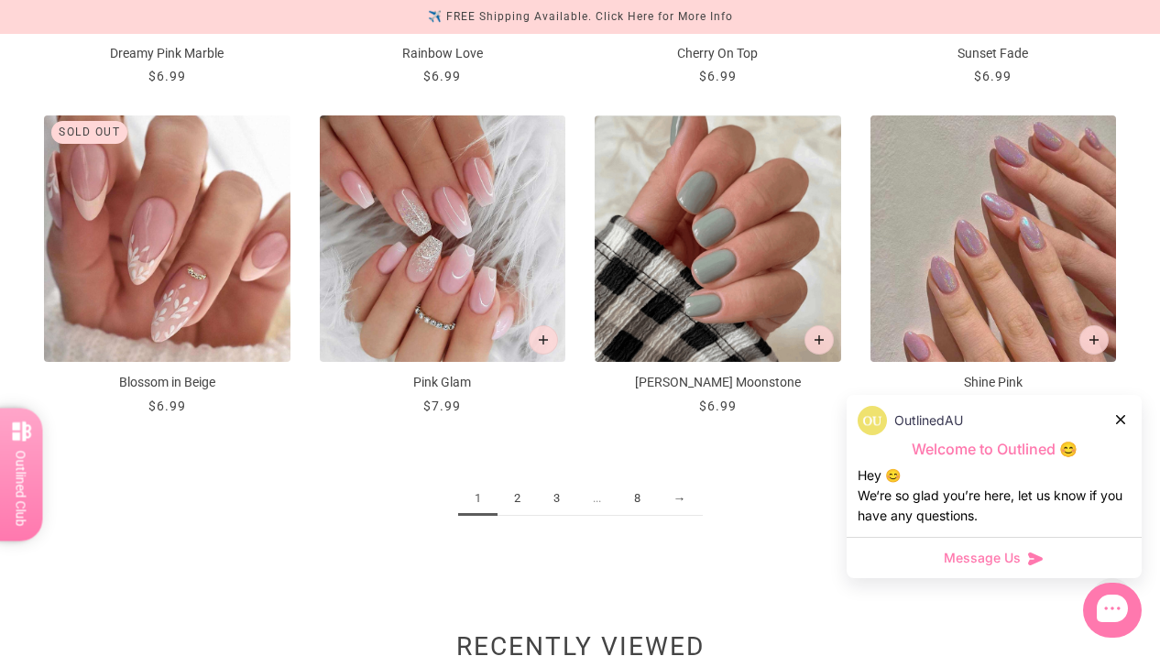
click at [1131, 420] on div "OutlinedAU Welcome to Outlined 😊 Hey 😊 We‘re so glad you’re here, let us know i…" at bounding box center [994, 466] width 295 height 142
click at [1118, 418] on icon at bounding box center [1120, 419] width 9 height 9
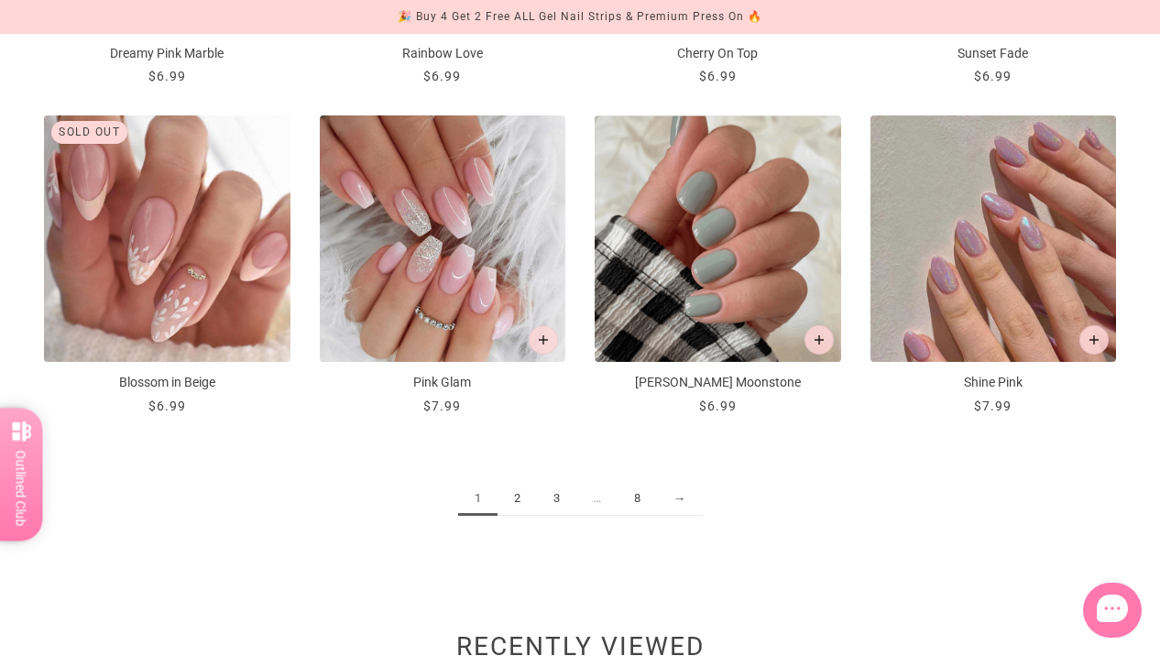
click at [525, 498] on link "2" at bounding box center [517, 499] width 39 height 34
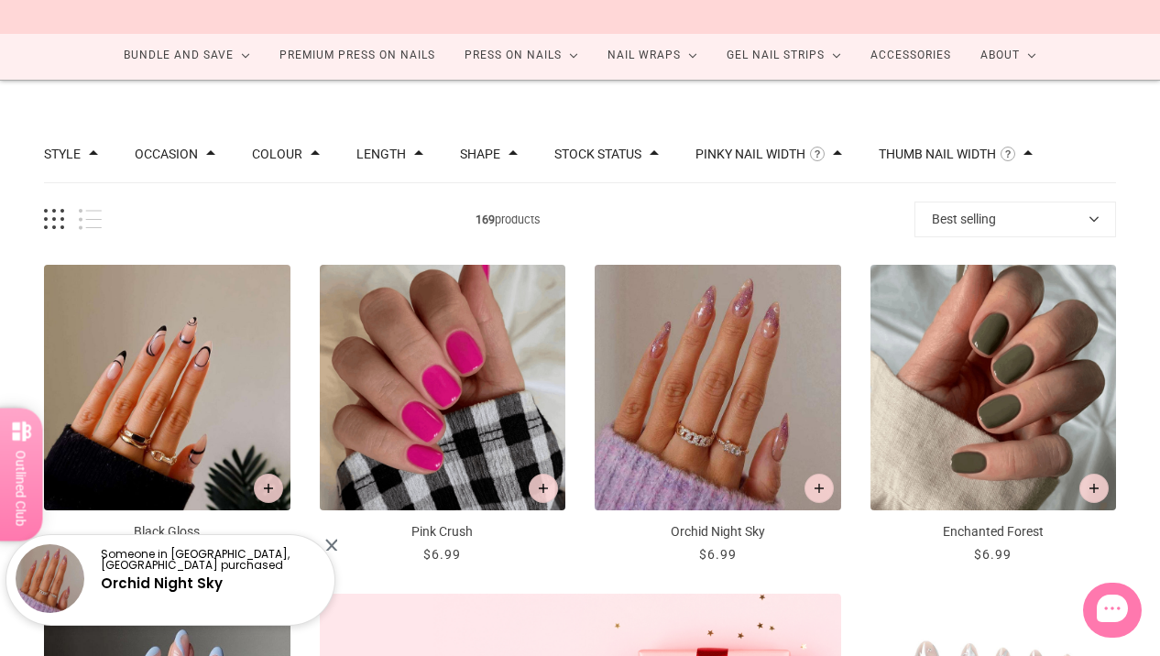
scroll to position [183, 0]
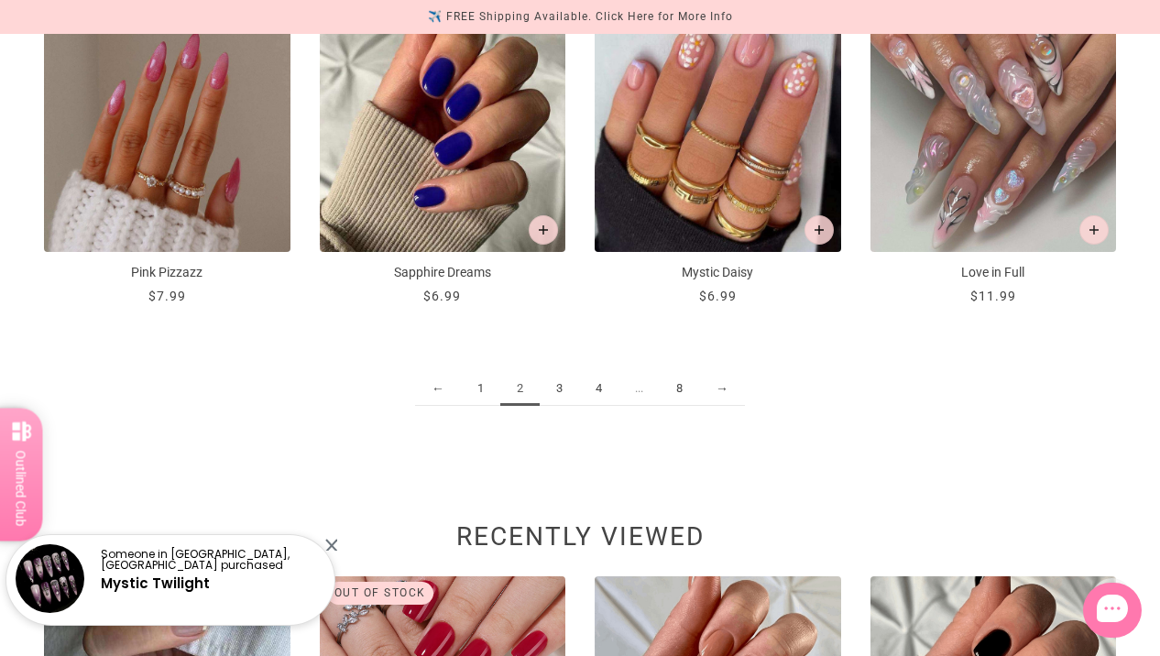
click at [561, 392] on link "3" at bounding box center [559, 389] width 39 height 34
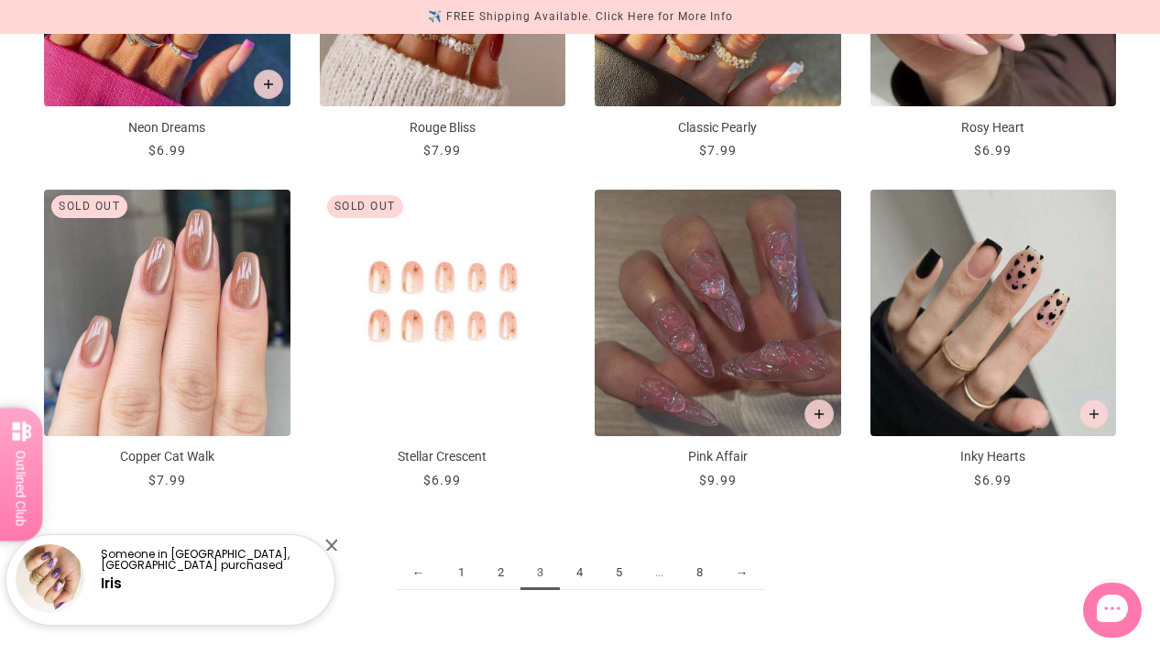
scroll to position [1833, 0]
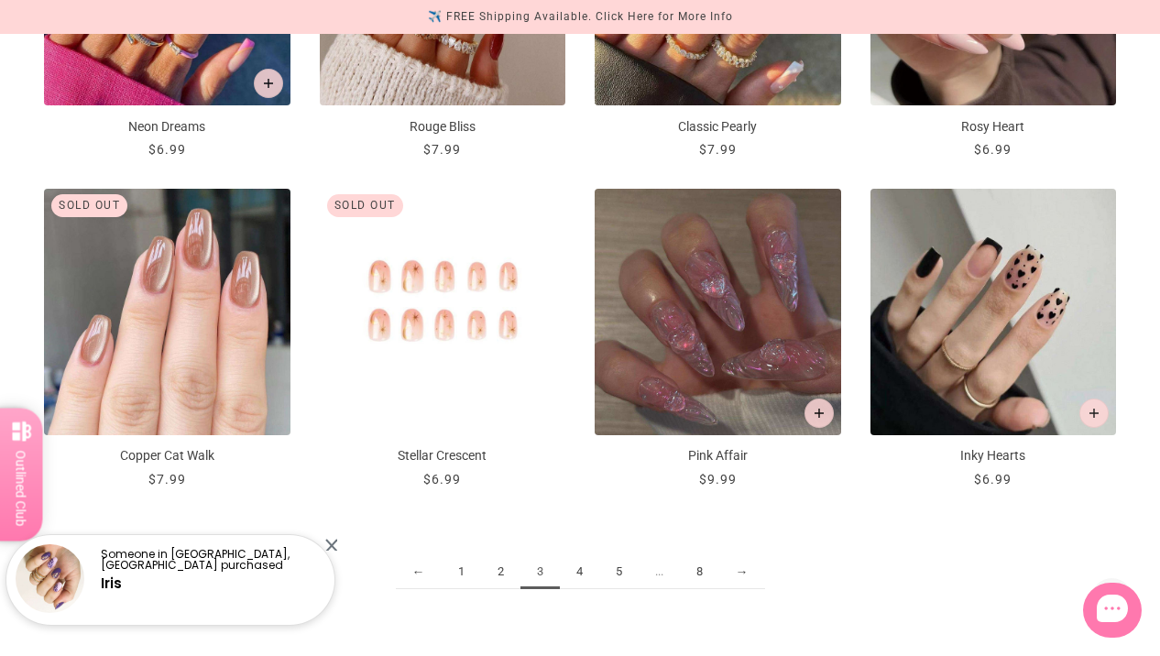
click at [583, 575] on link "4" at bounding box center [579, 572] width 39 height 34
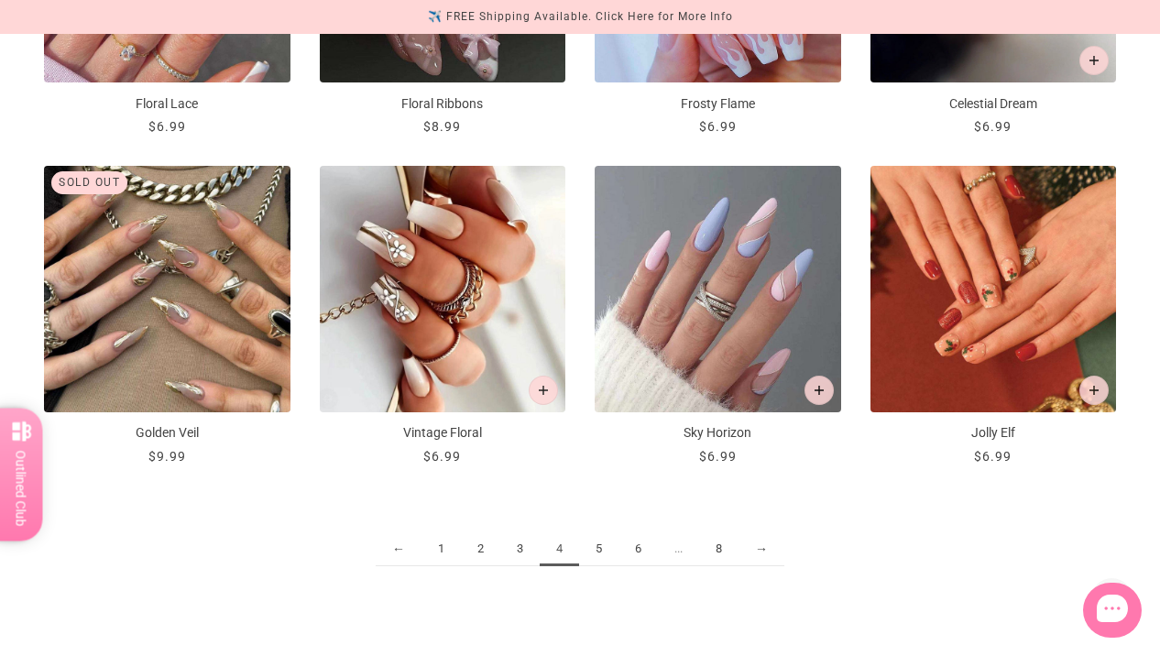
scroll to position [1906, 0]
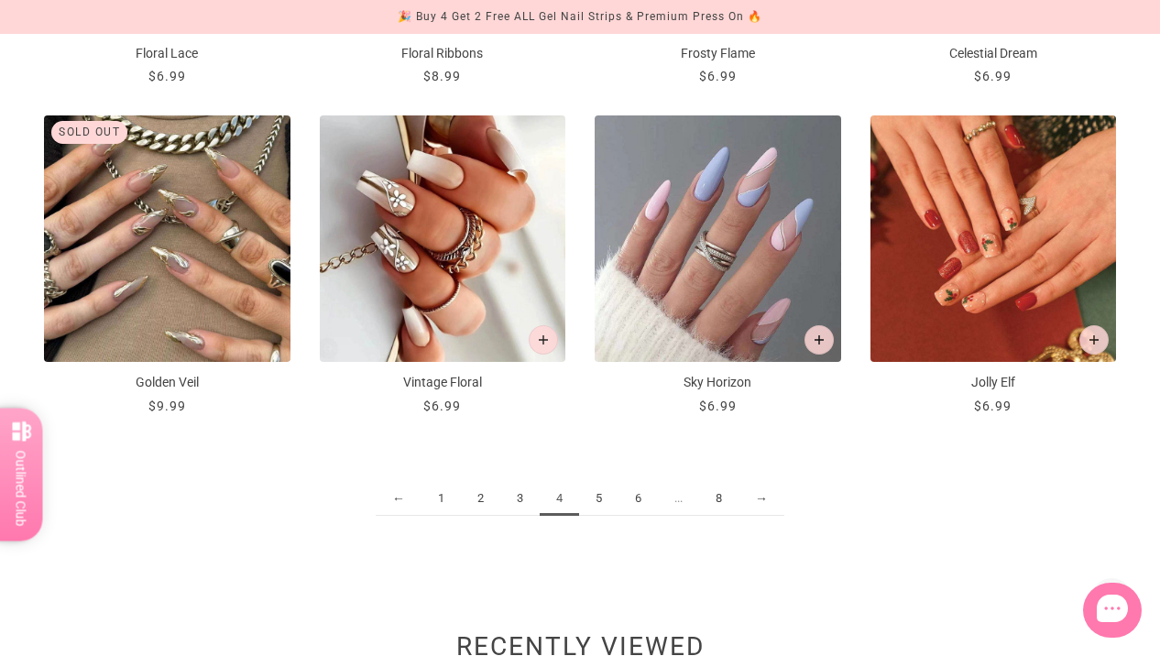
click at [594, 494] on link "5" at bounding box center [598, 499] width 39 height 34
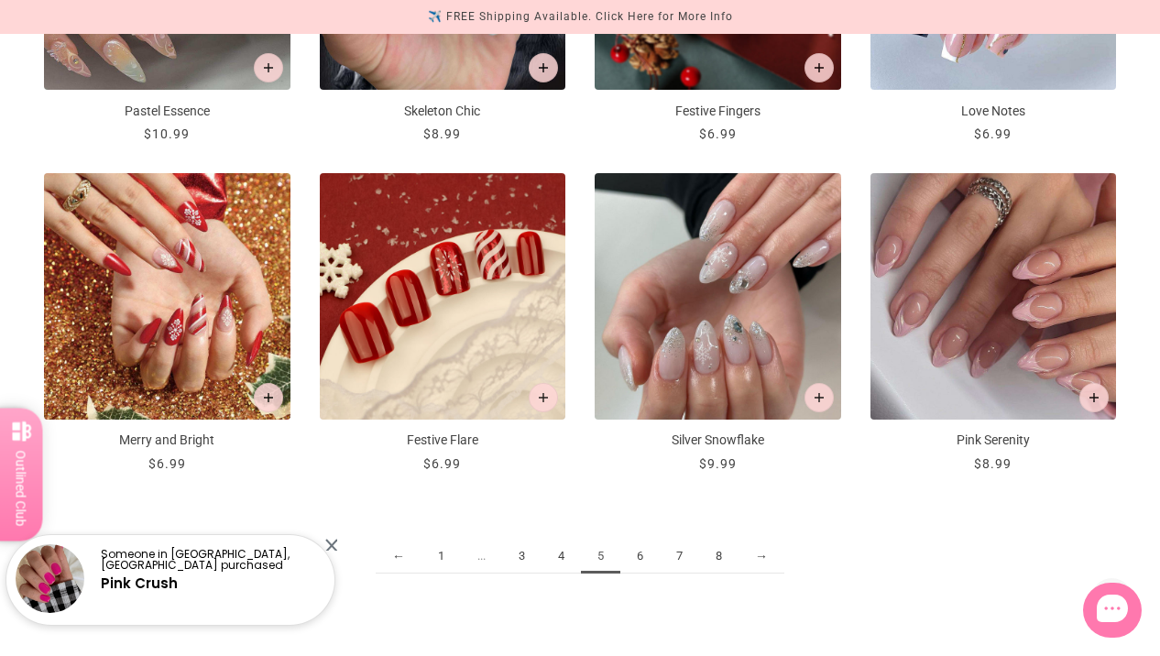
scroll to position [1869, 0]
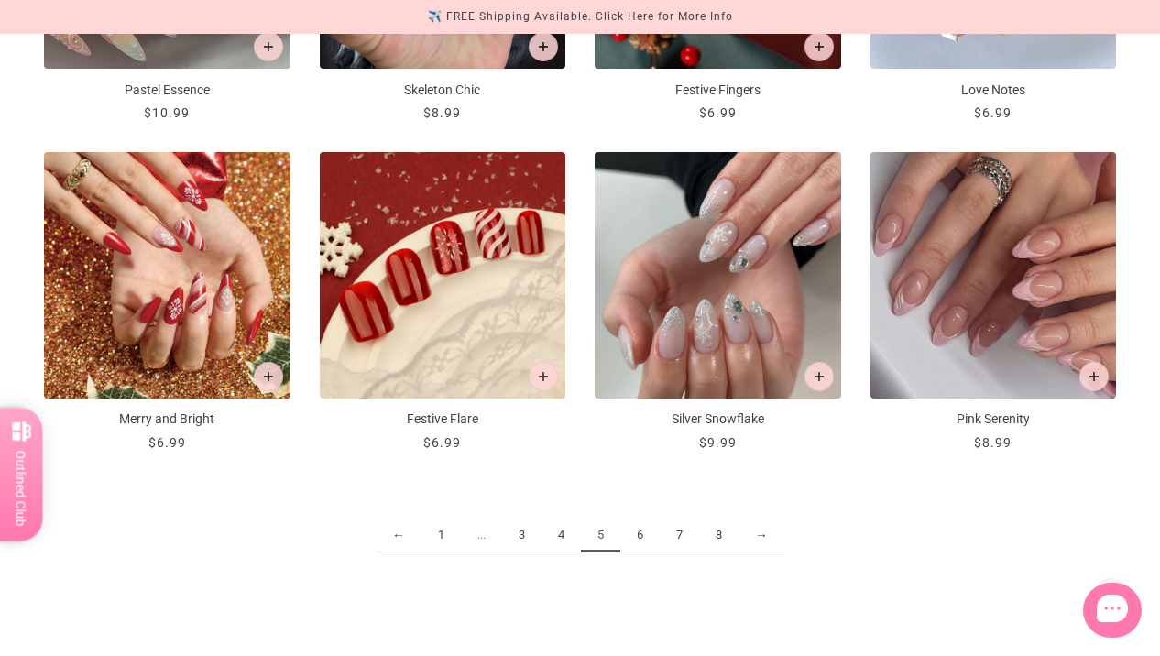
click at [644, 533] on link "6" at bounding box center [639, 536] width 39 height 34
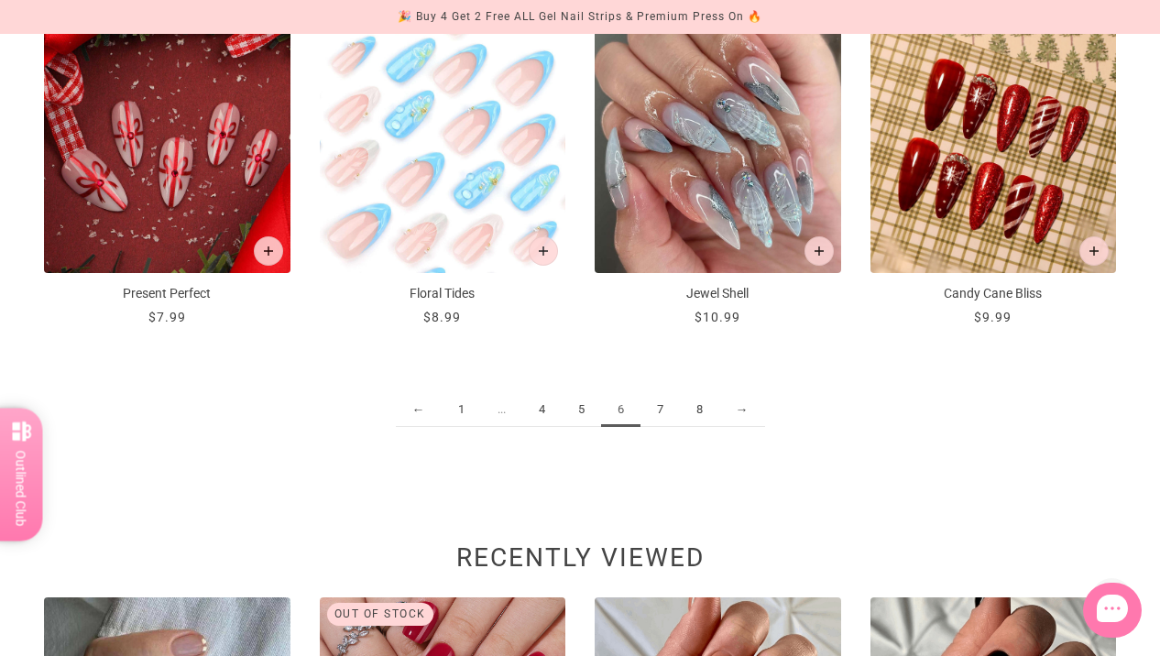
scroll to position [2016, 0]
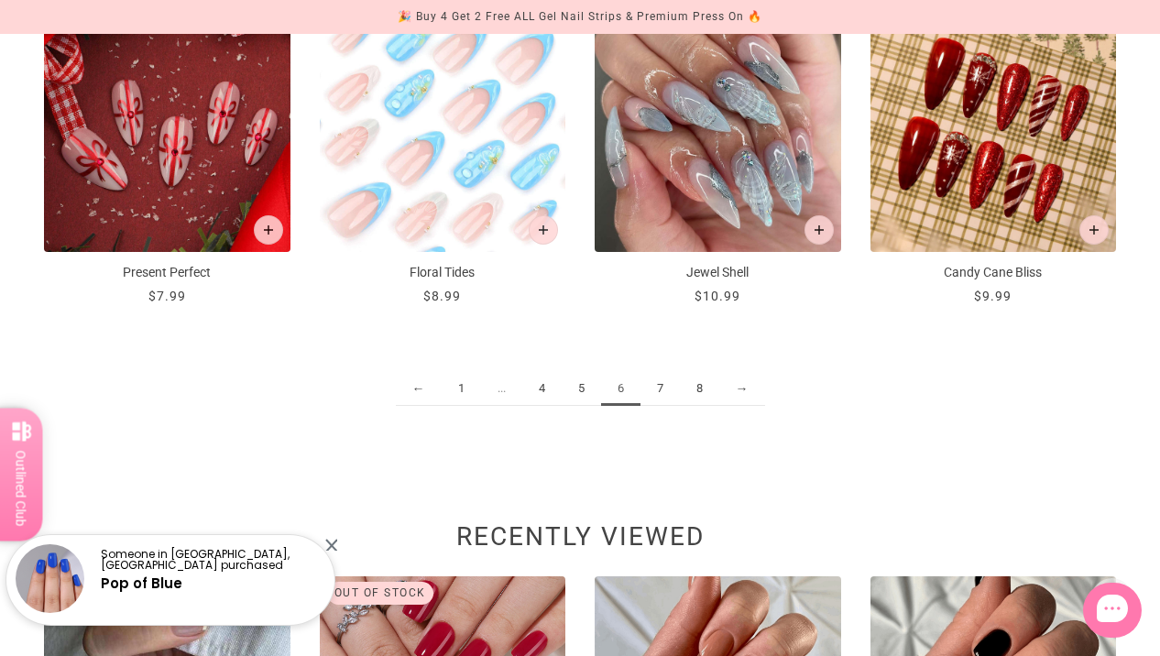
click at [652, 387] on link "7" at bounding box center [659, 389] width 39 height 34
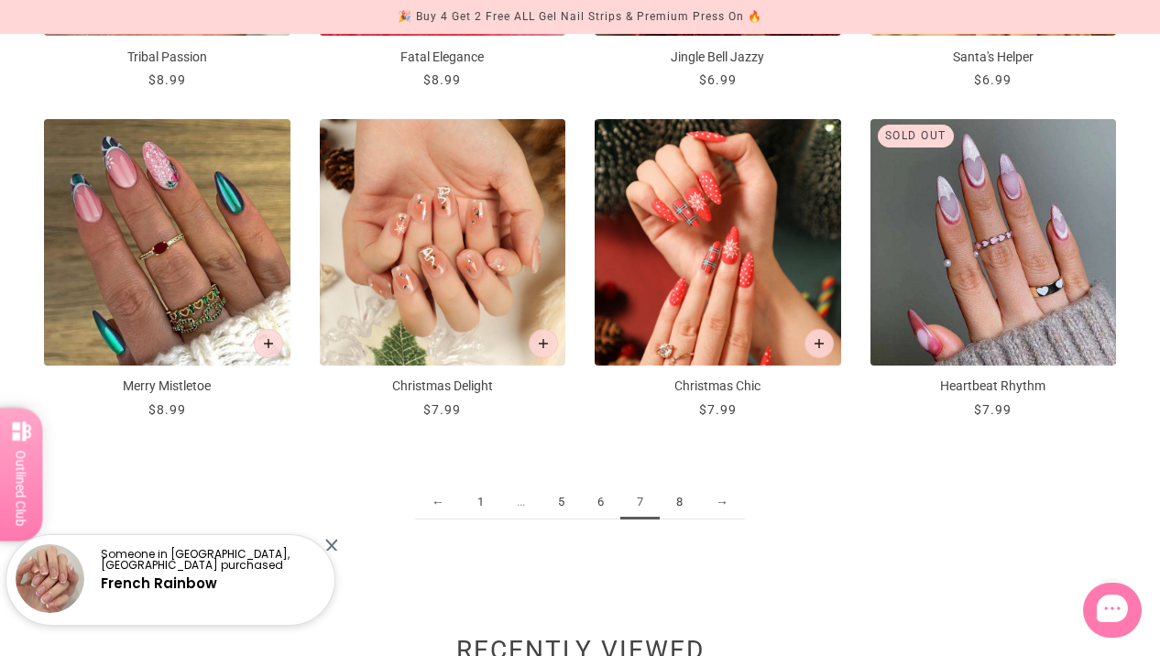
scroll to position [1906, 0]
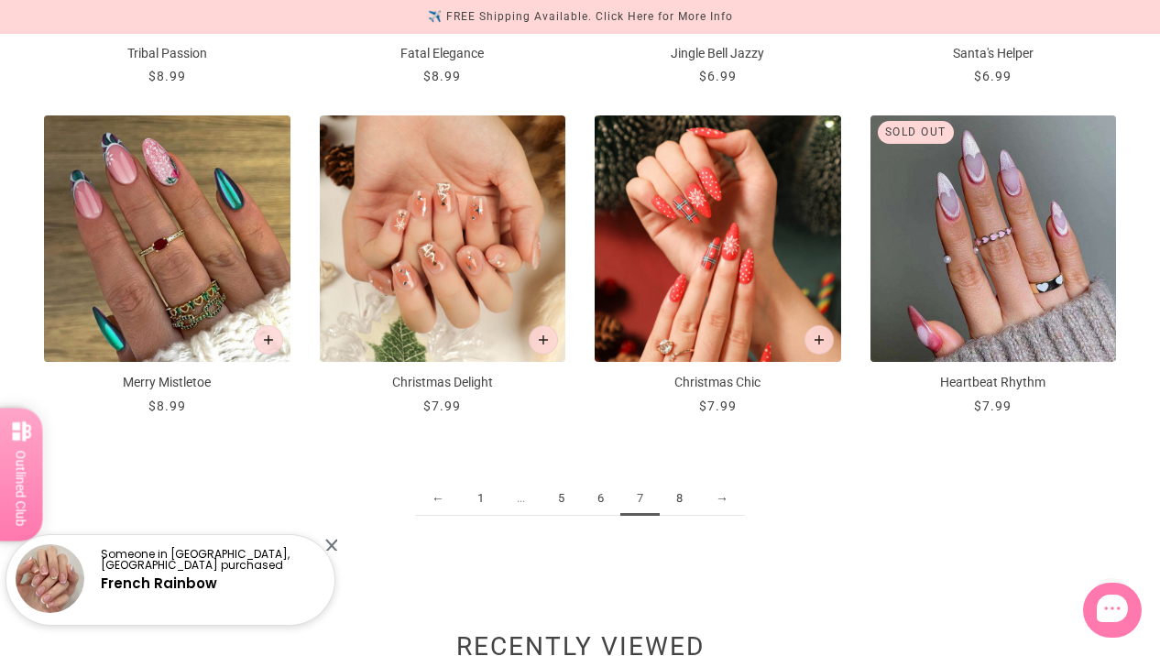
click at [682, 499] on link "8" at bounding box center [679, 499] width 39 height 34
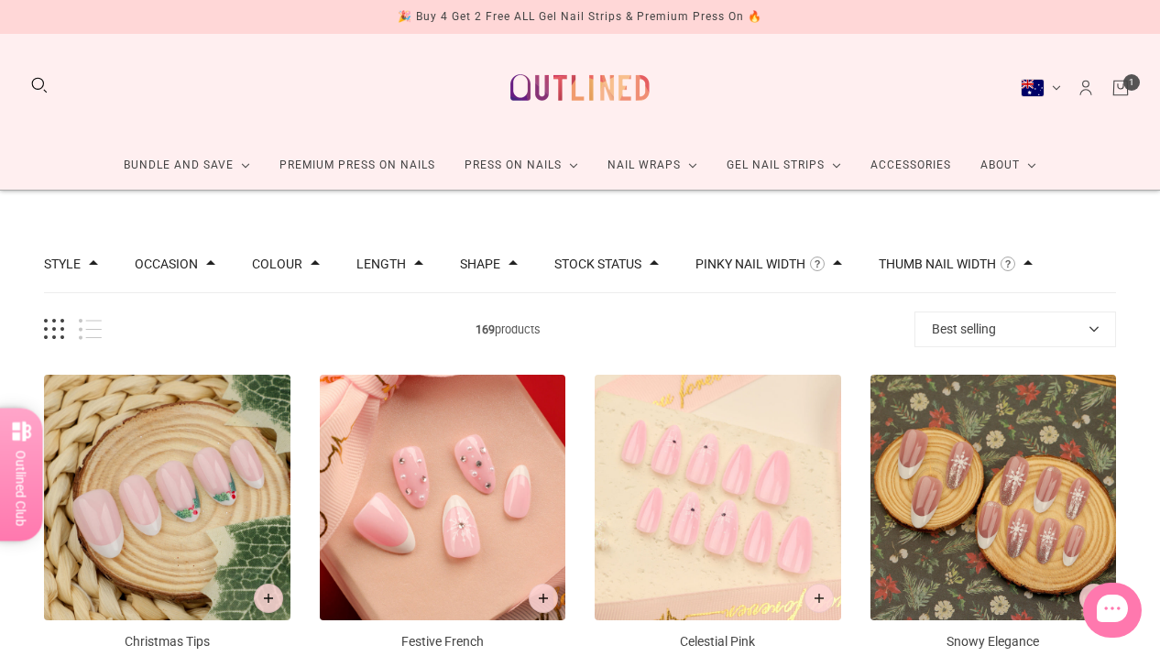
click at [38, 82] on button "Search" at bounding box center [39, 85] width 20 height 20
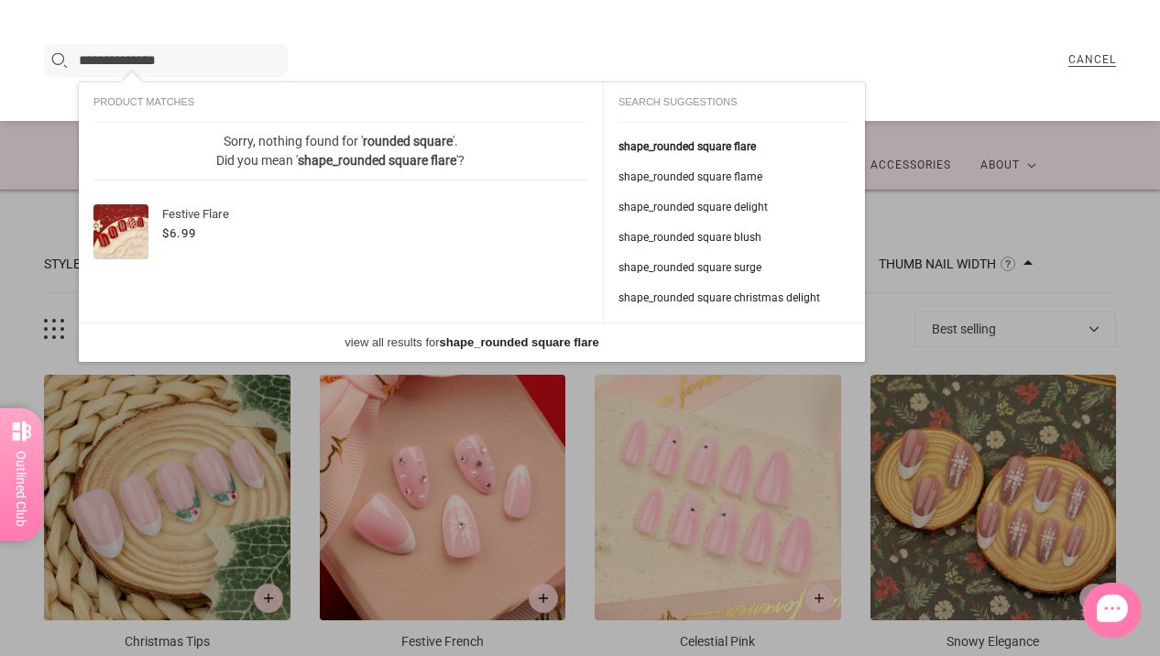
click at [131, 68] on input "**********" at bounding box center [180, 60] width 203 height 22
drag, startPoint x: 115, startPoint y: 59, endPoint x: 42, endPoint y: 60, distance: 73.3
click at [42, 60] on div "**********" at bounding box center [580, 60] width 1160 height 121
type input "******"
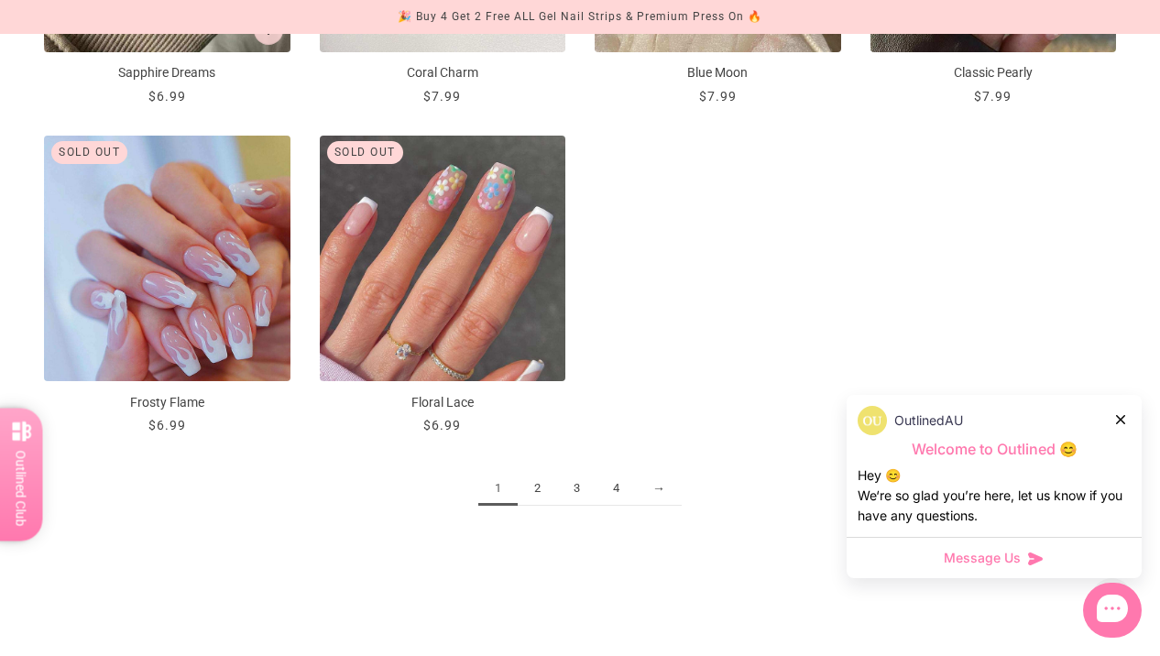
scroll to position [1979, 0]
click at [528, 485] on link "2" at bounding box center [537, 488] width 39 height 34
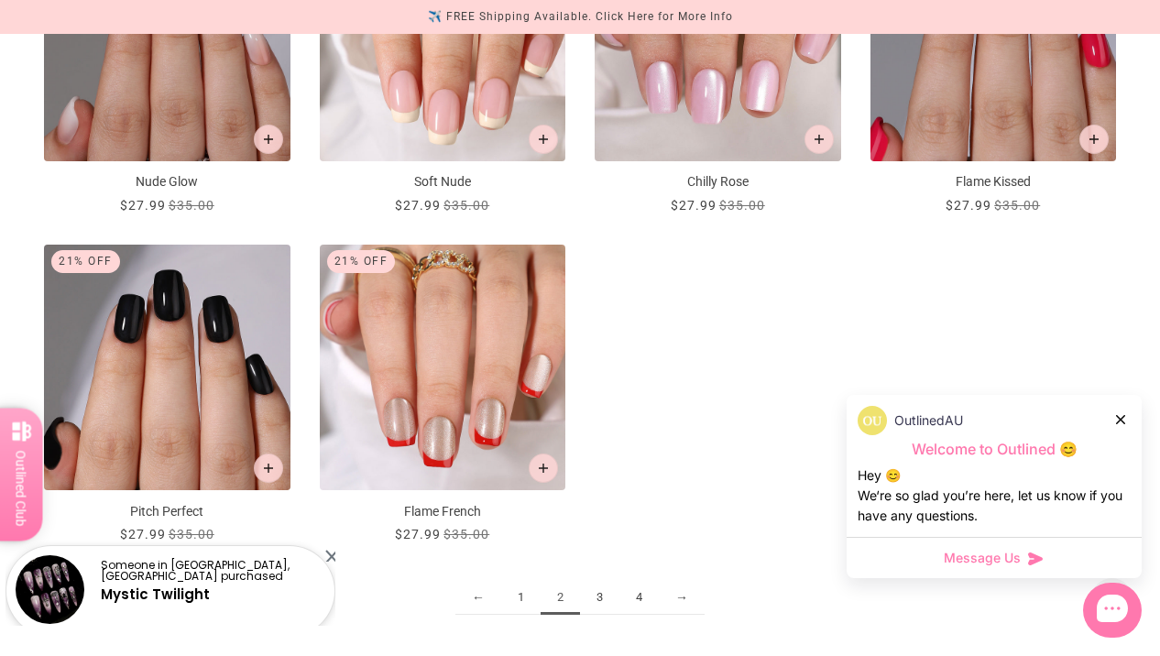
scroll to position [1906, 0]
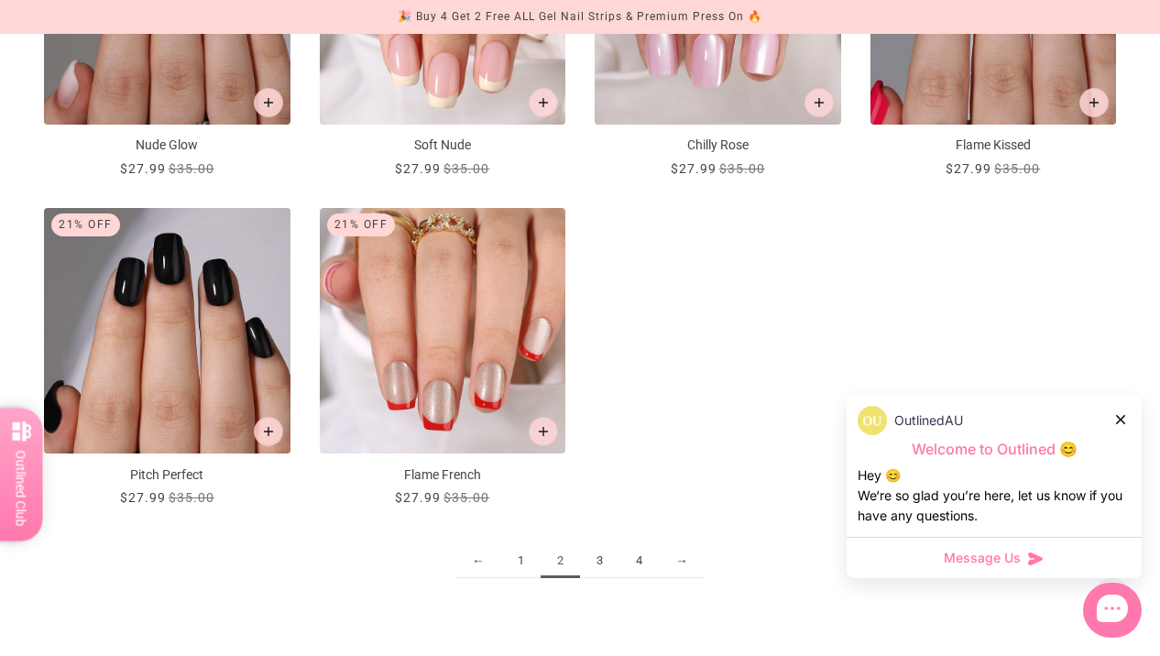
click at [602, 559] on link "3" at bounding box center [599, 561] width 39 height 34
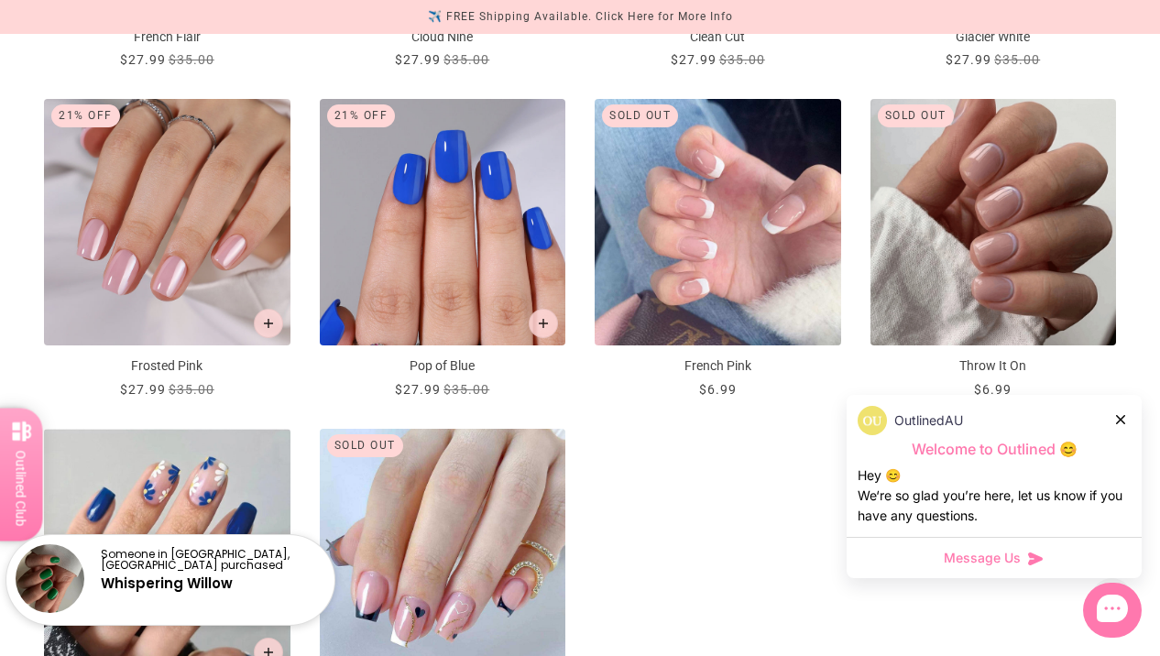
scroll to position [1686, 0]
click at [1032, 263] on img "Throw It On" at bounding box center [993, 221] width 246 height 246
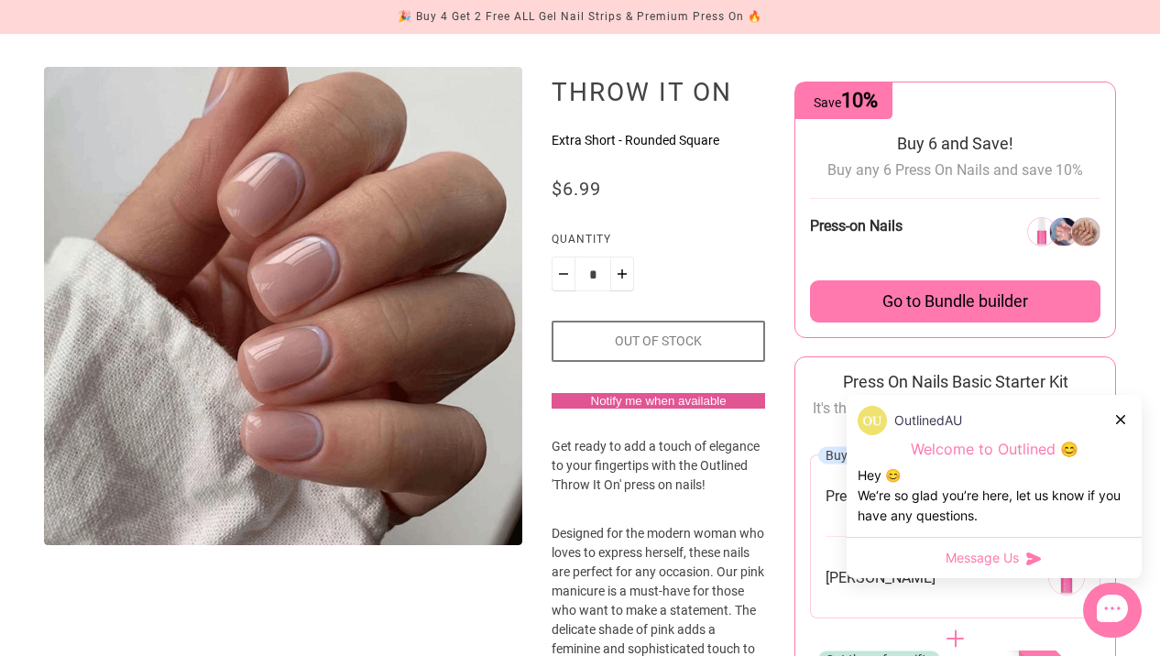
scroll to position [196, 0]
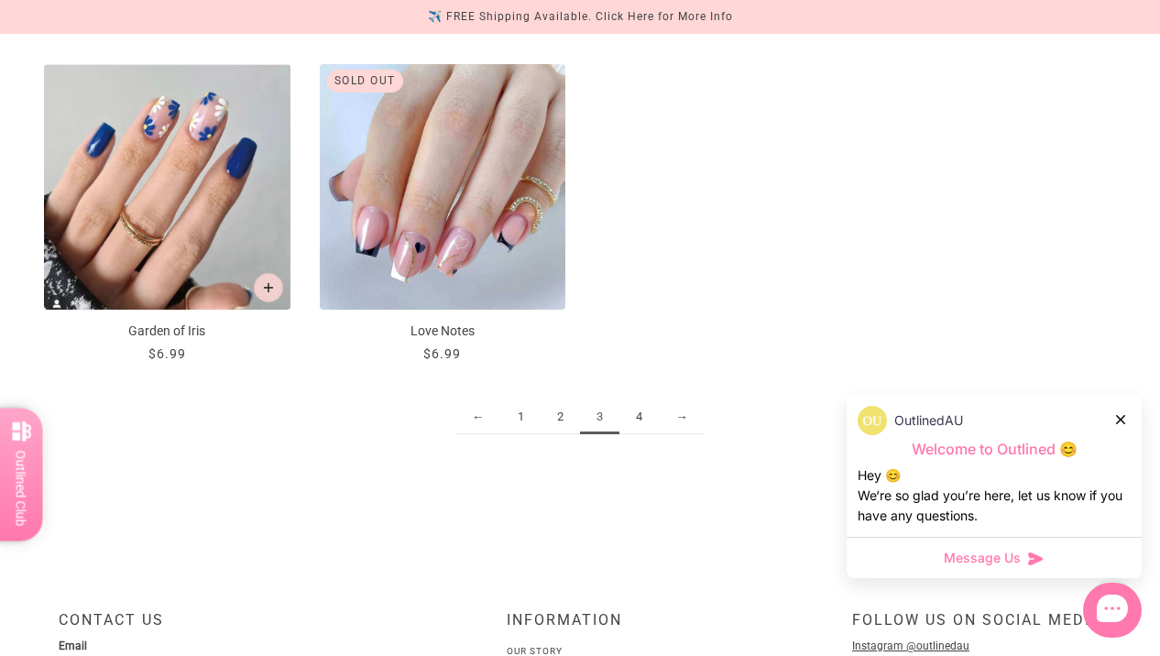
scroll to position [2053, 0]
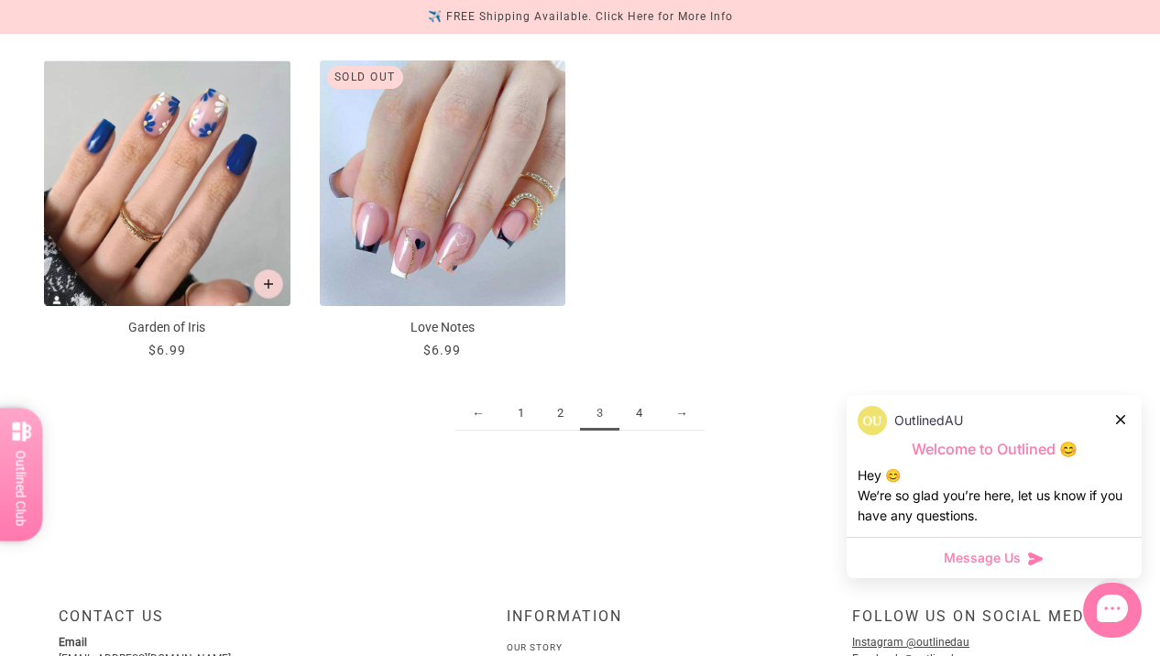
click at [636, 407] on link "4" at bounding box center [638, 414] width 39 height 34
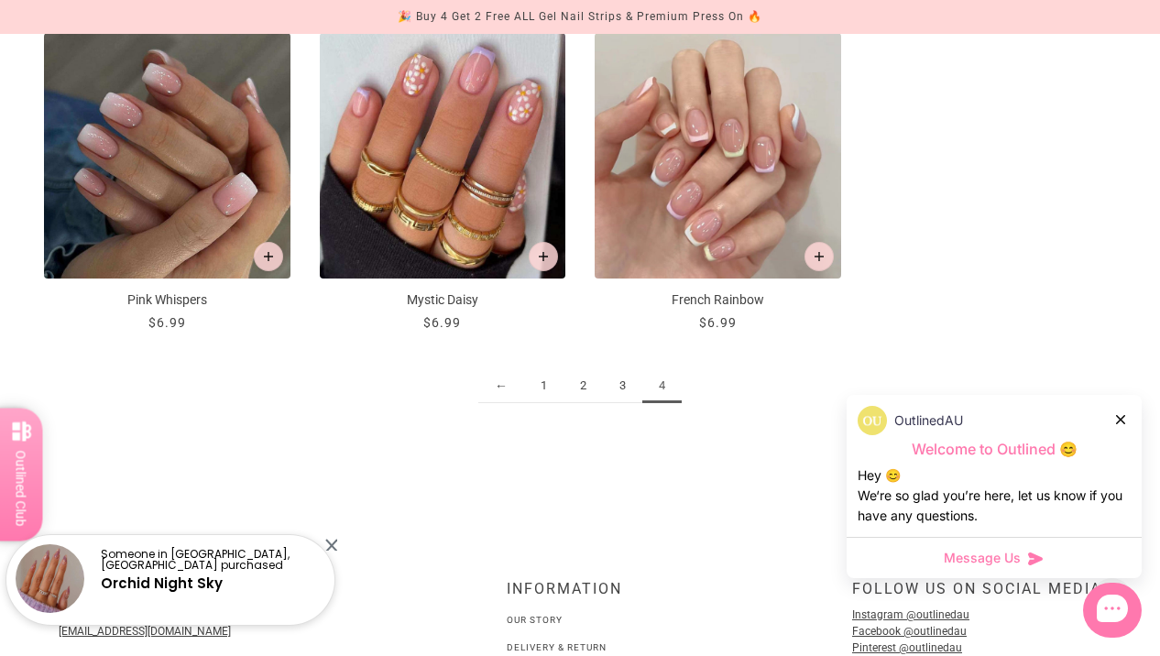
scroll to position [843, 0]
